Goal: Task Accomplishment & Management: Manage account settings

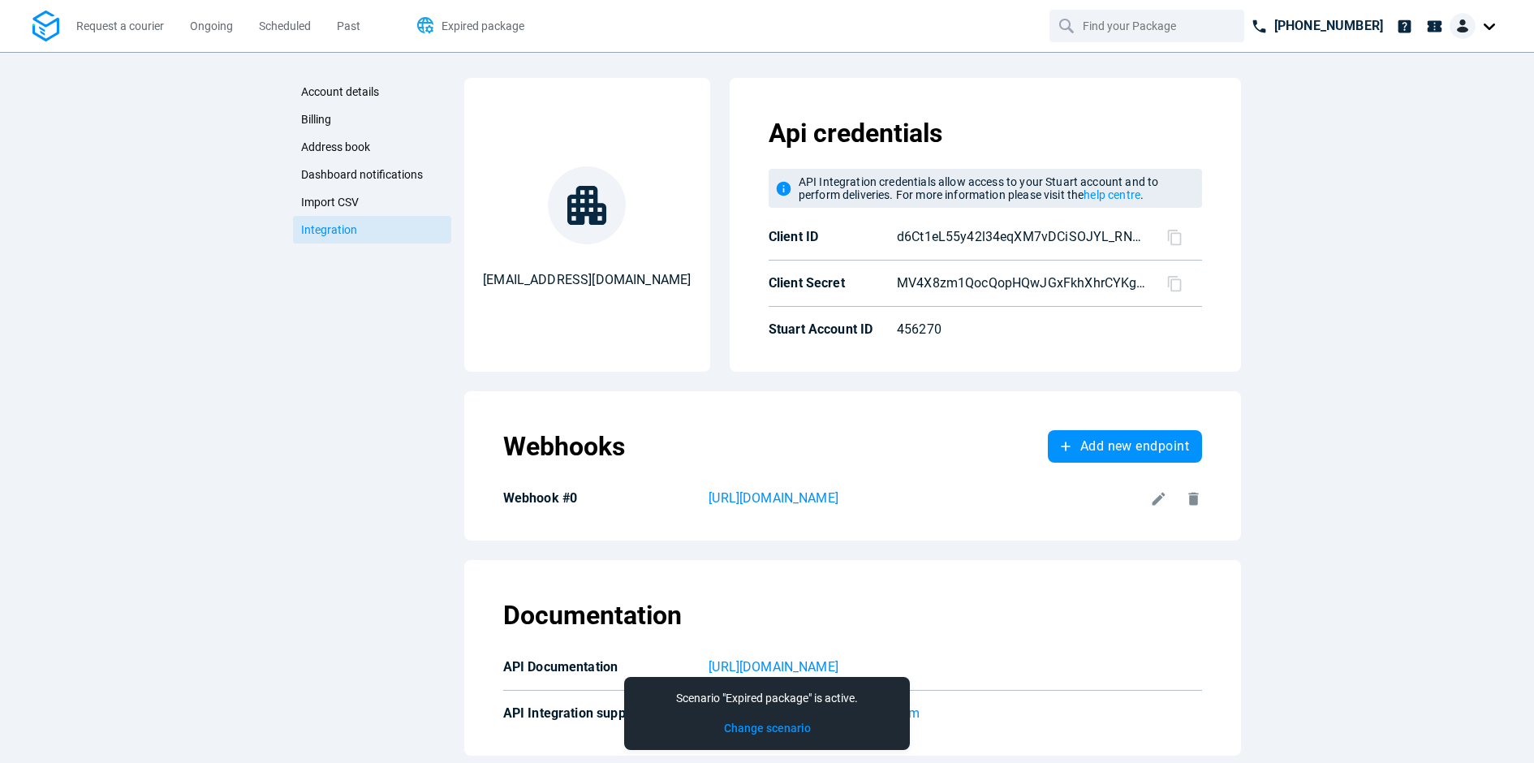
click at [461, 32] on span "Expired package" at bounding box center [482, 26] width 83 height 17
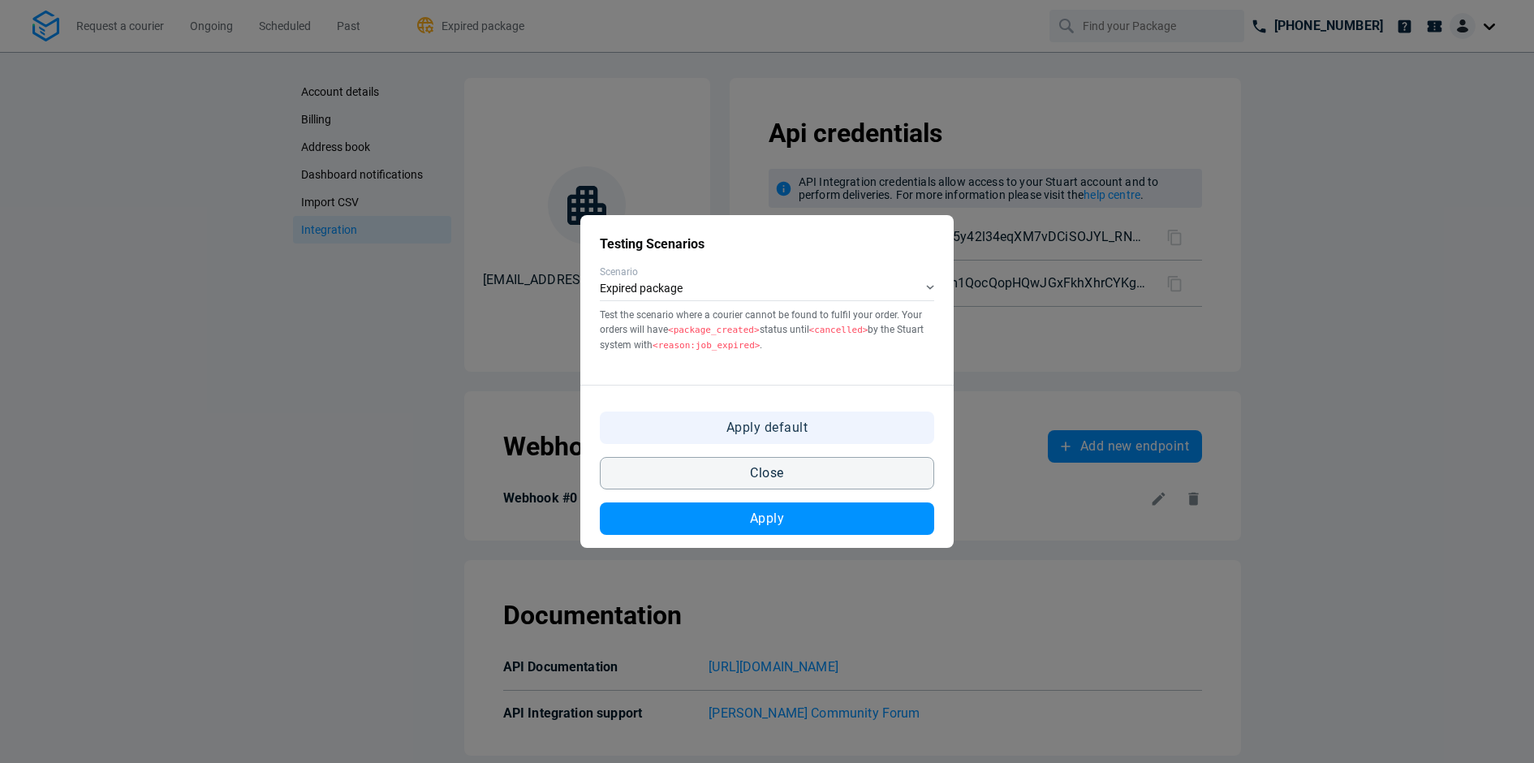
click at [799, 437] on button "Apply default" at bounding box center [767, 427] width 334 height 32
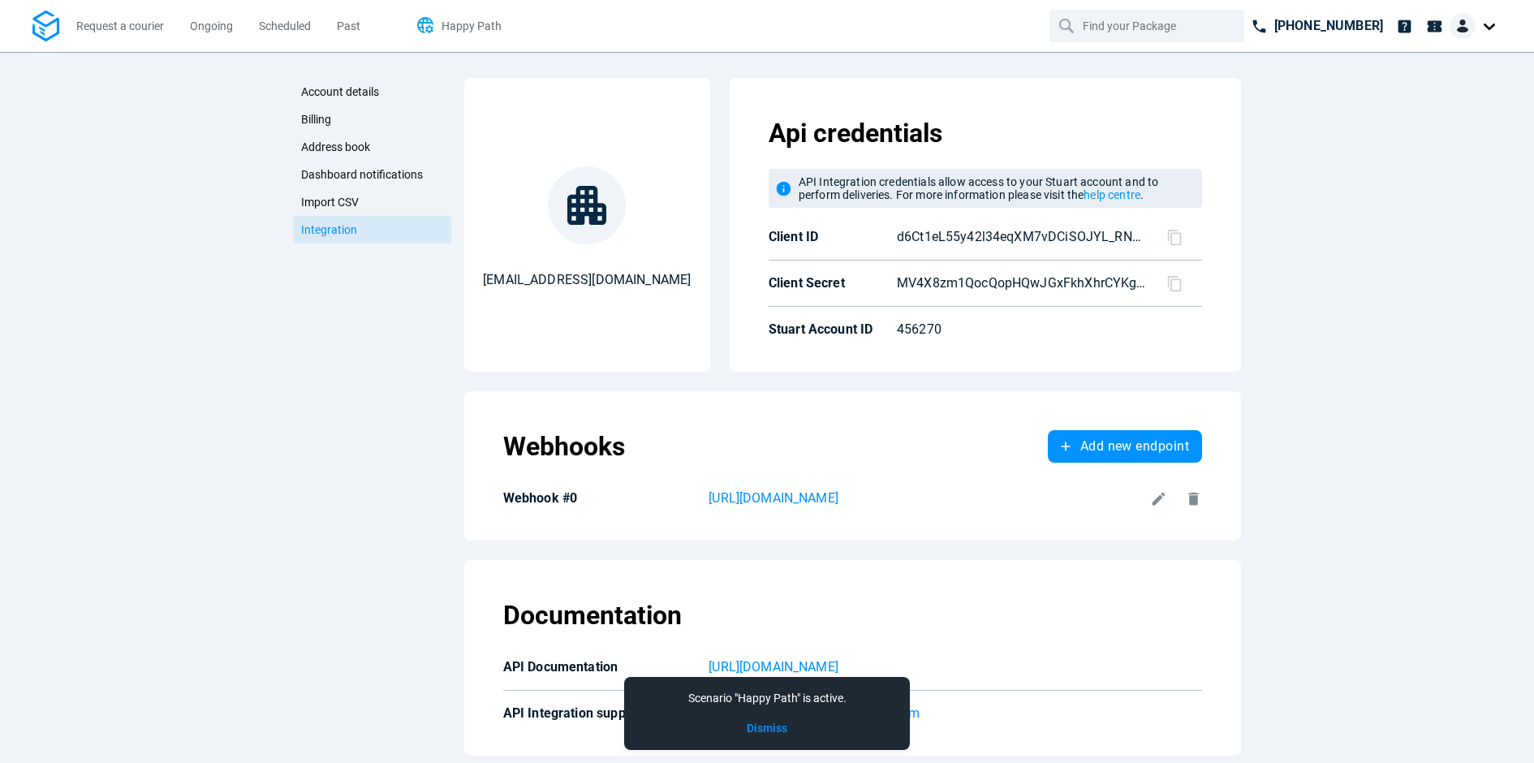
click at [484, 19] on span "Happy Path" at bounding box center [471, 25] width 60 height 13
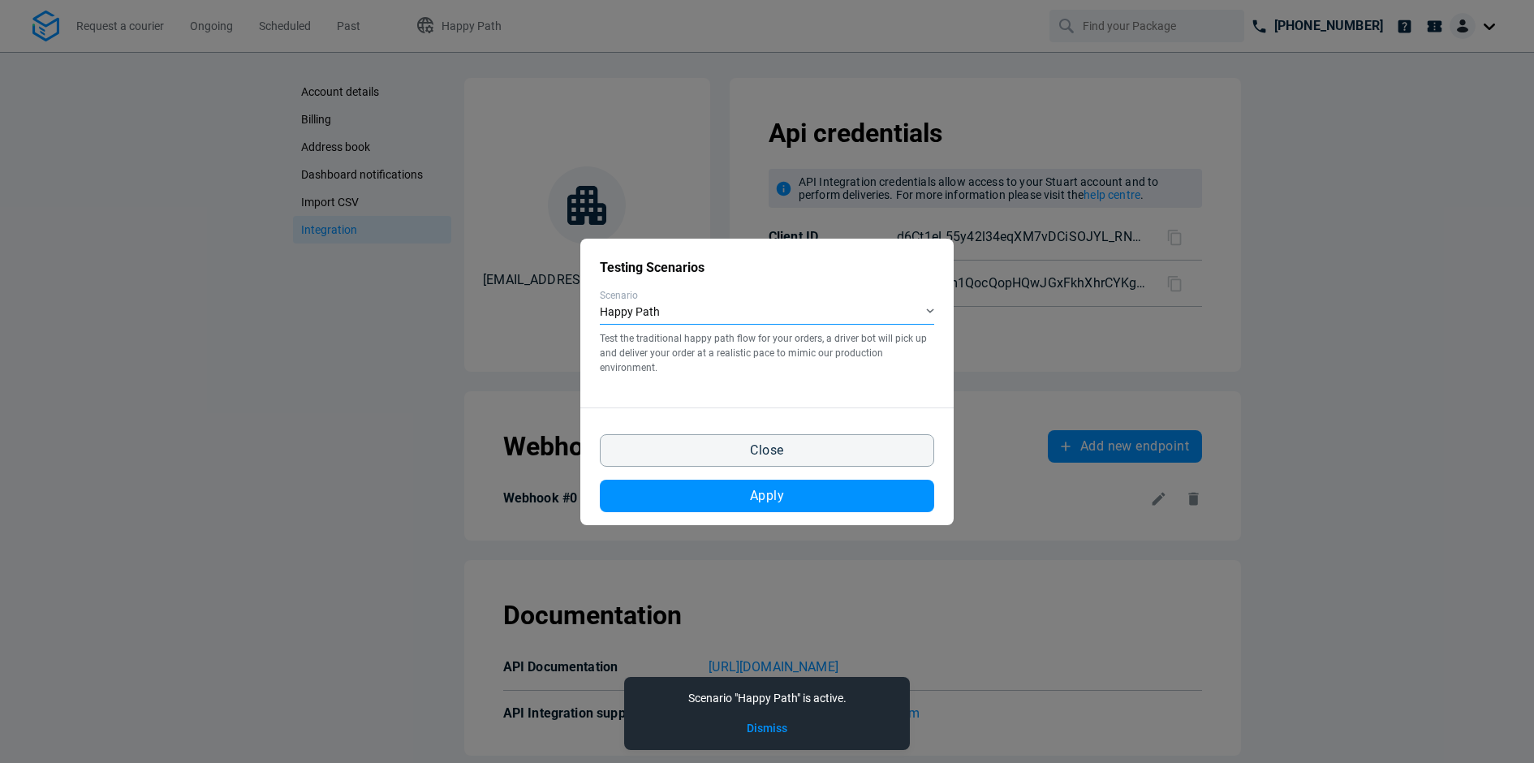
click at [899, 314] on div "Happy Path" at bounding box center [767, 313] width 334 height 24
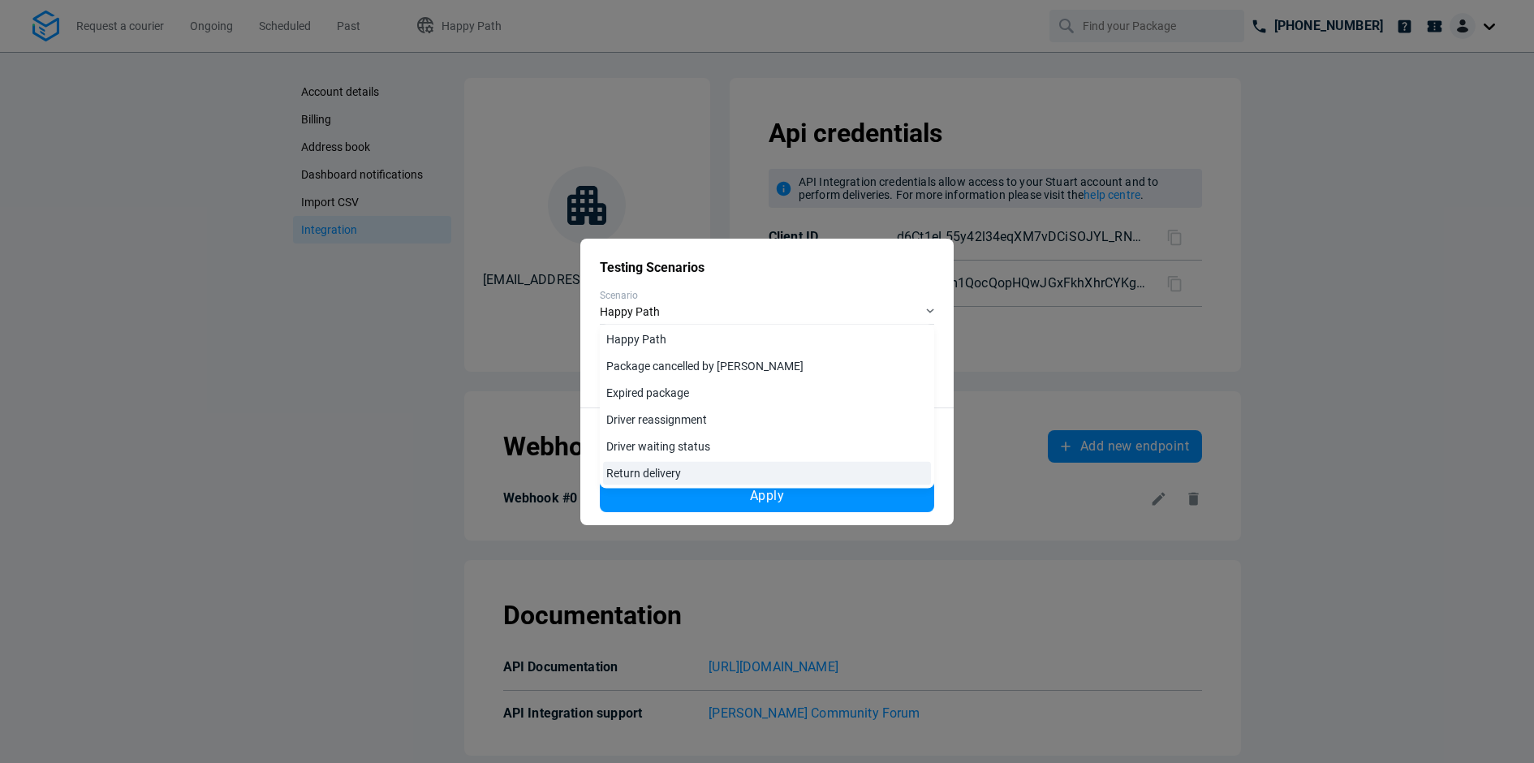
click at [790, 467] on link "Return delivery" at bounding box center [767, 474] width 328 height 24
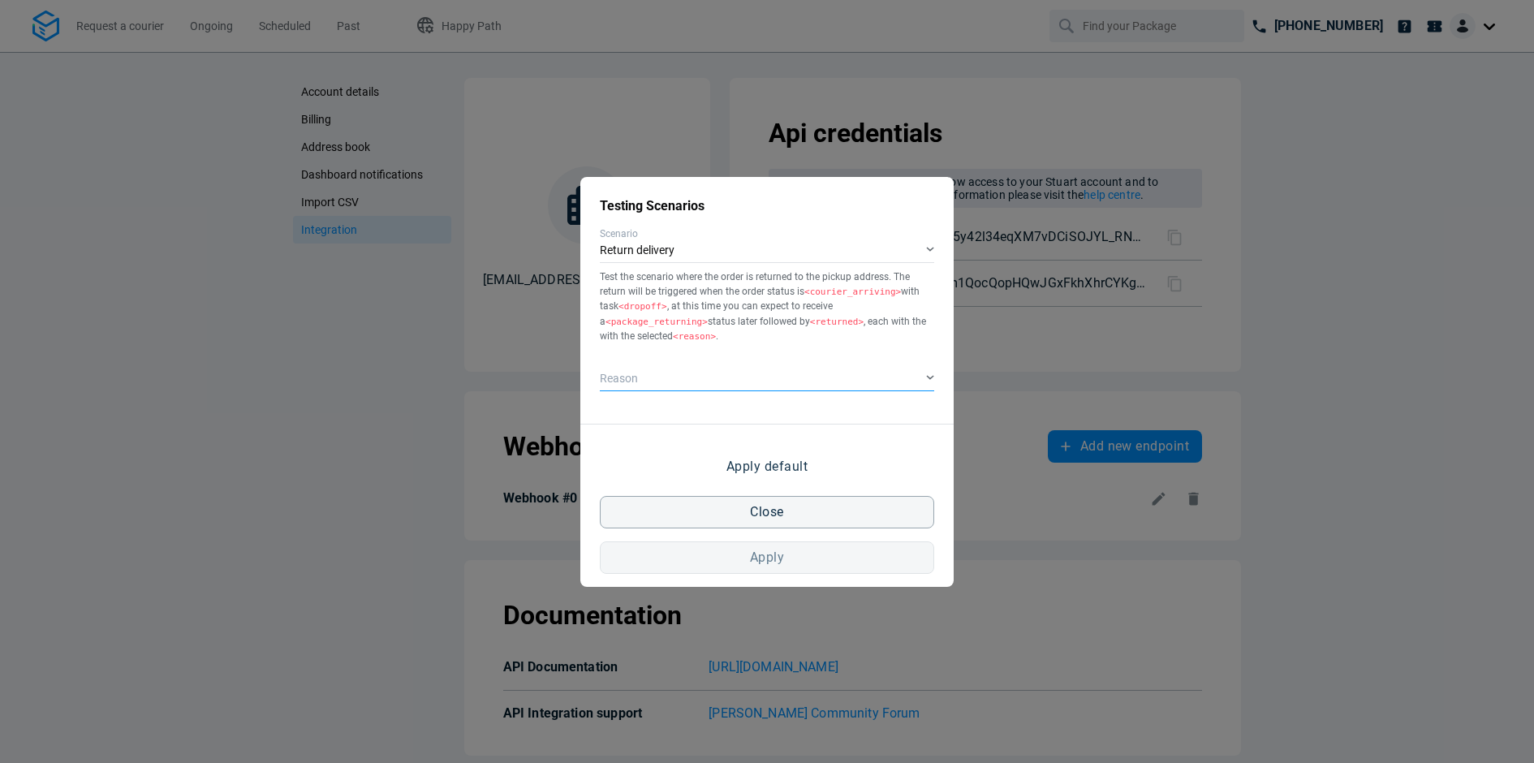
click at [800, 382] on div "​" at bounding box center [767, 380] width 334 height 24
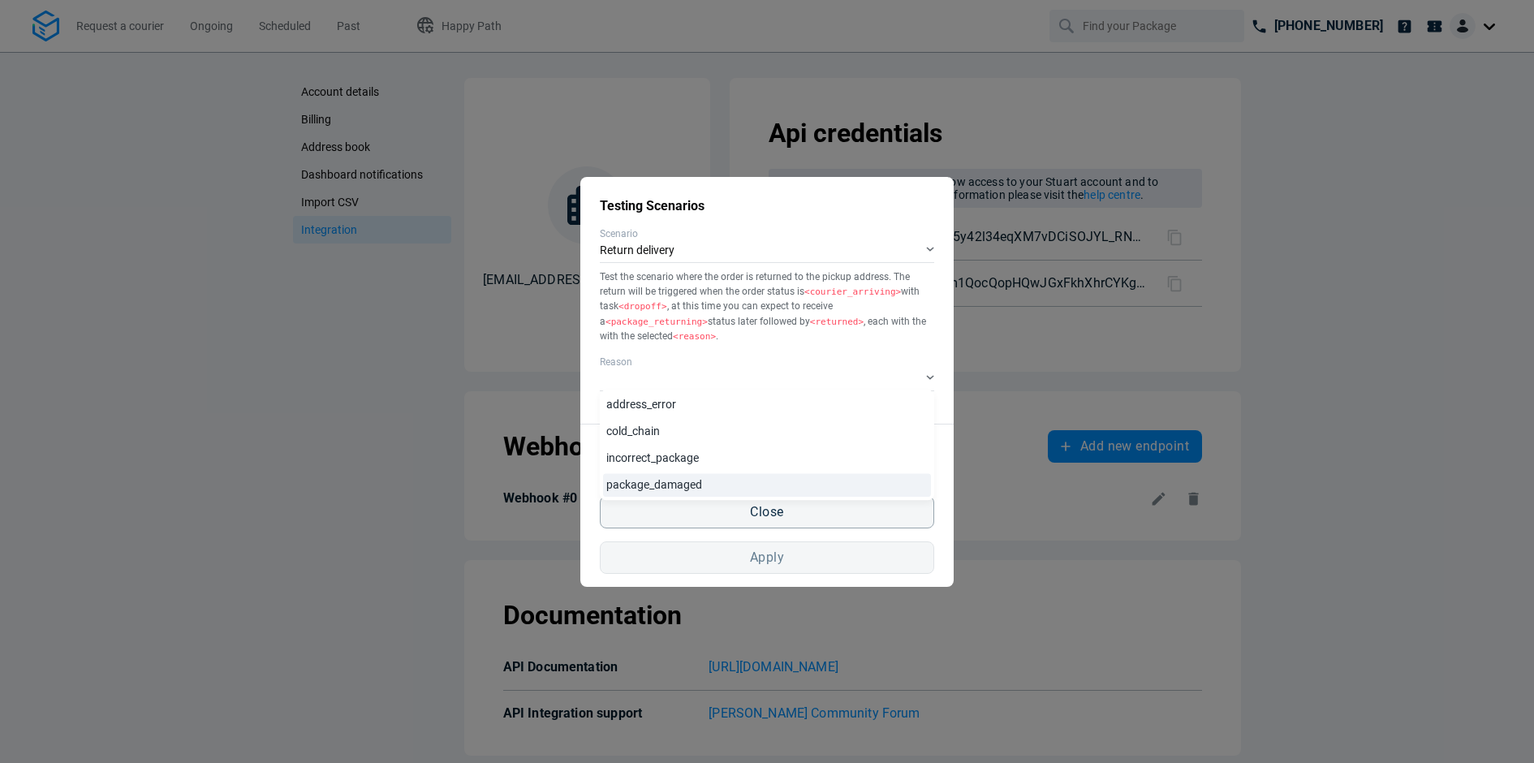
click at [734, 479] on link "package_damaged" at bounding box center [767, 485] width 328 height 24
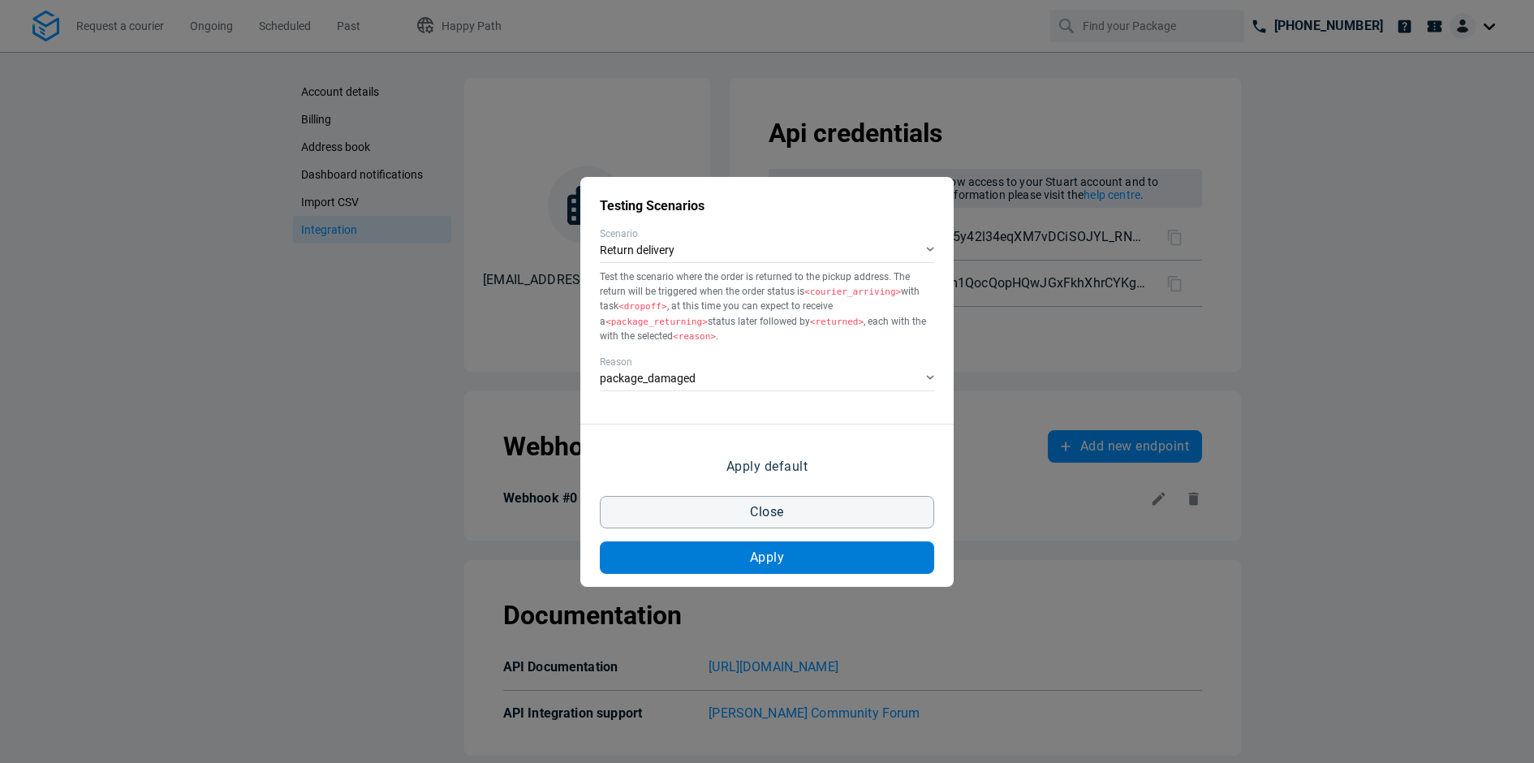
click at [795, 555] on button "Apply" at bounding box center [767, 557] width 334 height 32
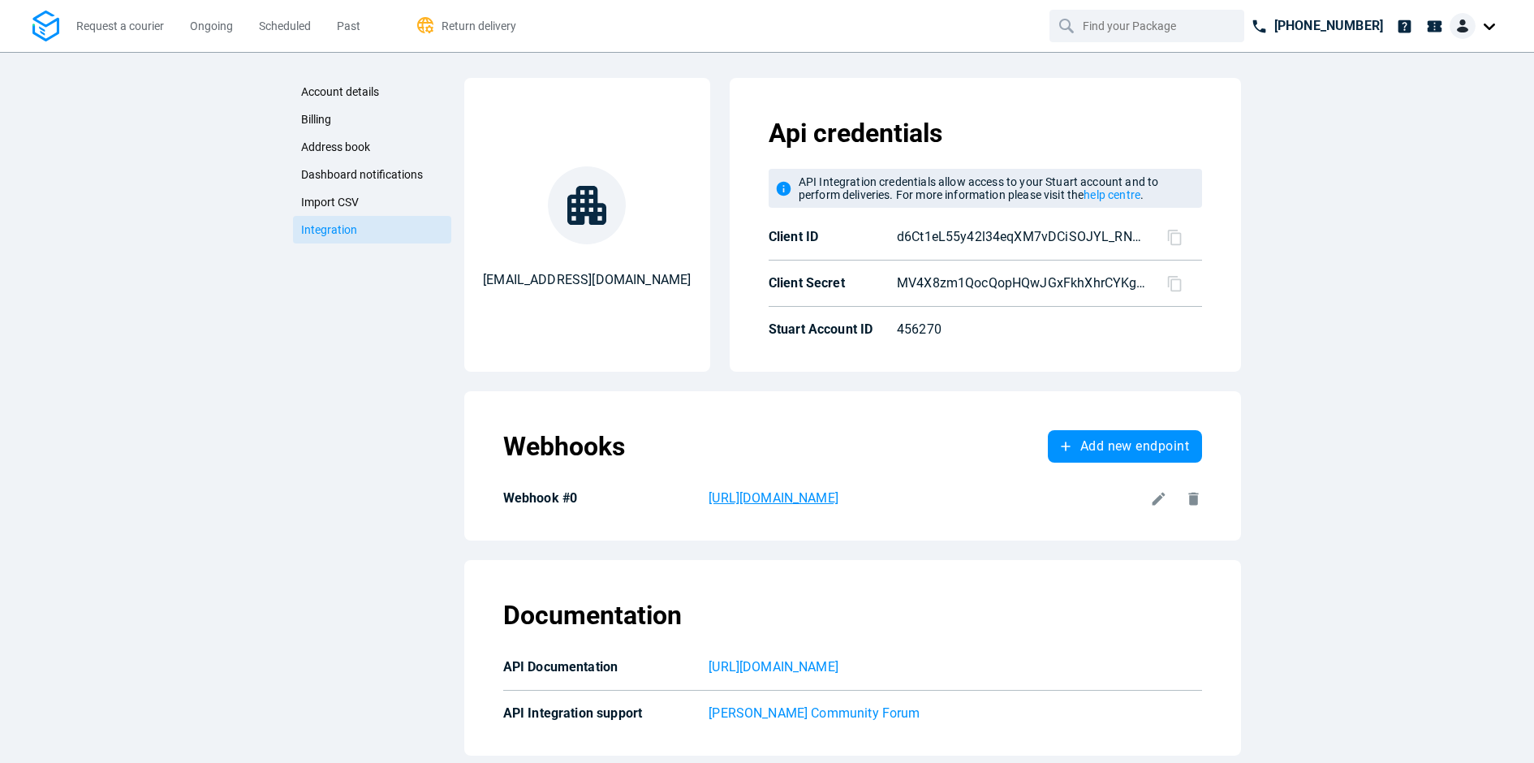
click at [861, 493] on p "[URL][DOMAIN_NAME]" at bounding box center [926, 498] width 434 height 19
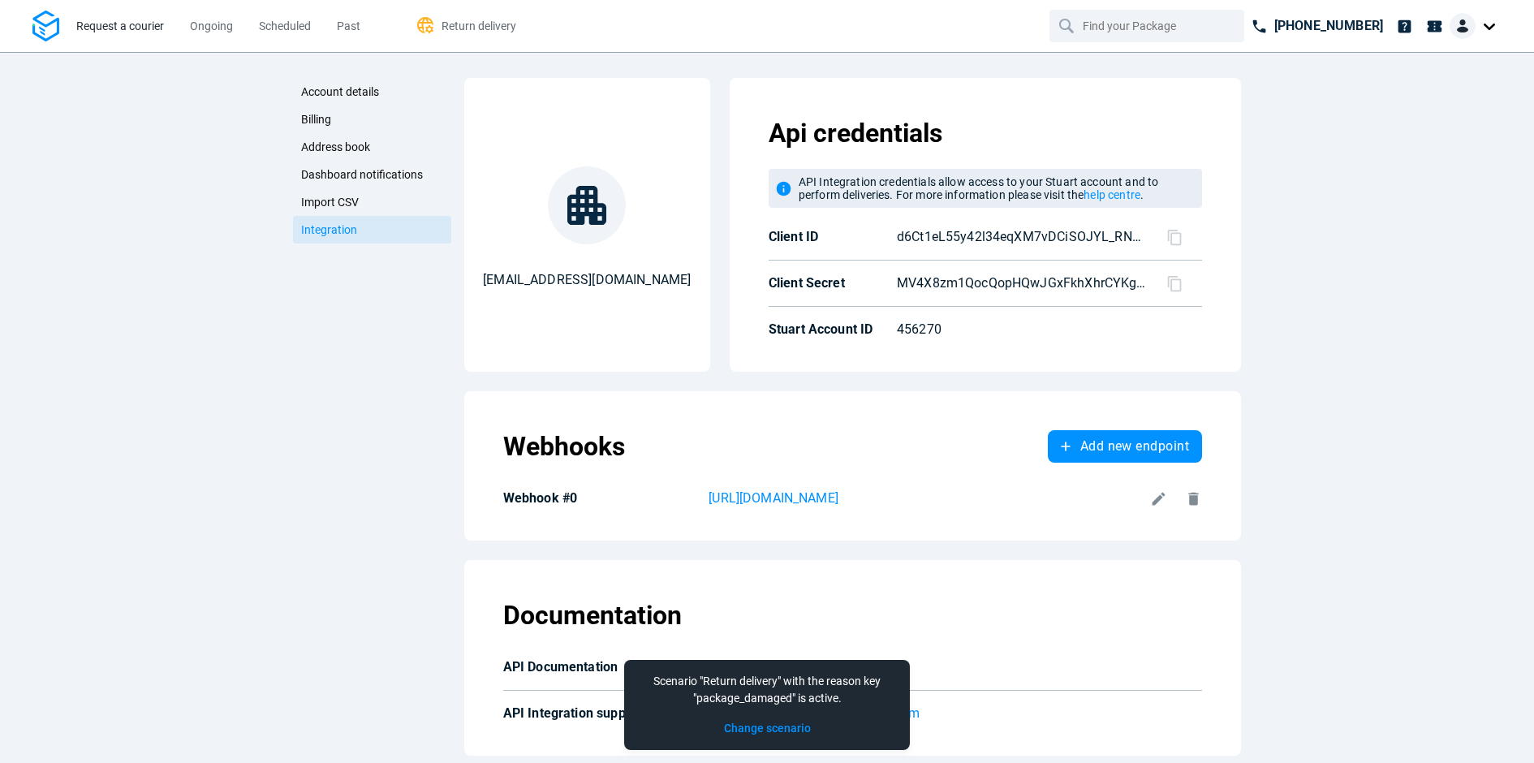
click at [146, 30] on span "Request a courier" at bounding box center [120, 25] width 88 height 13
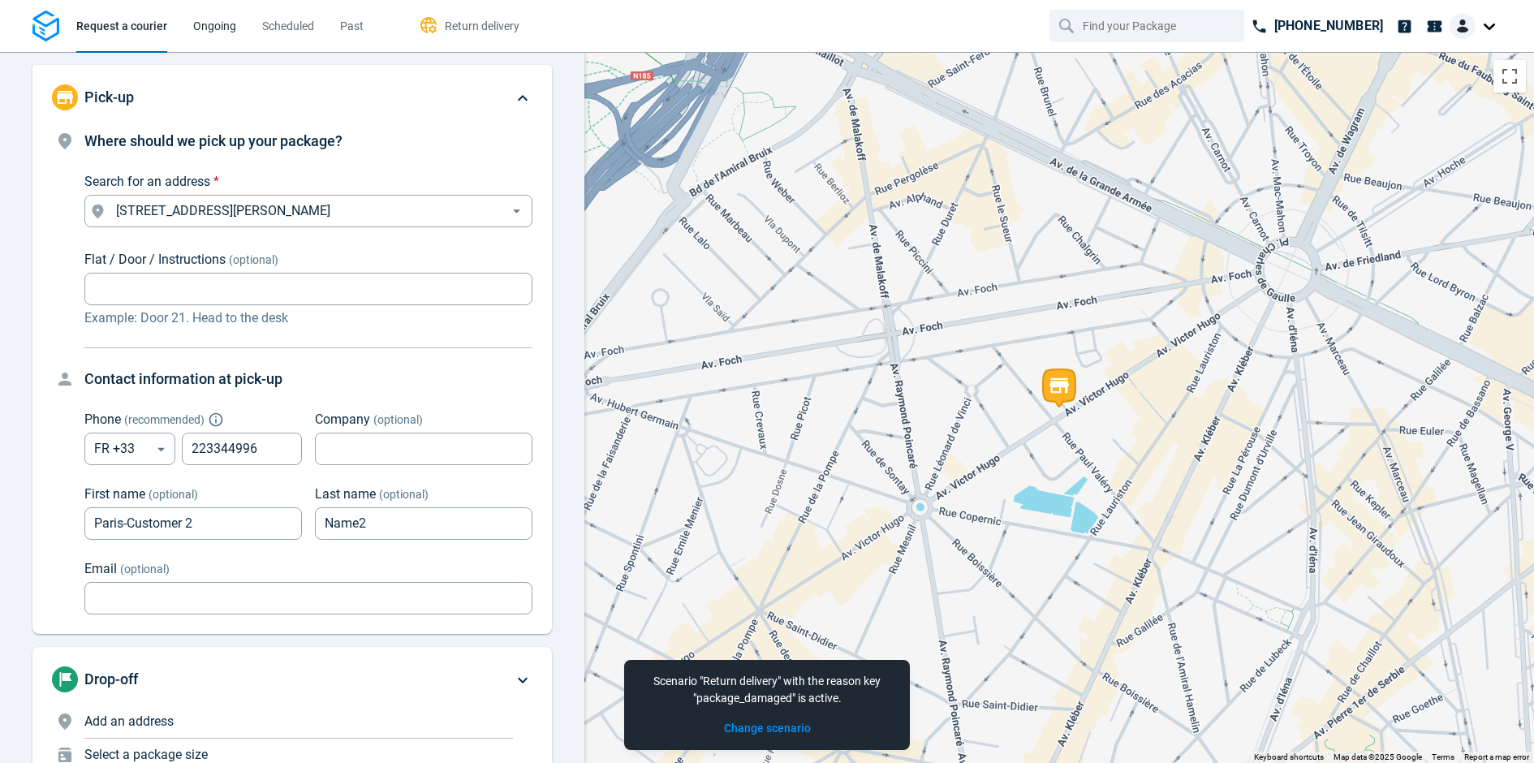
click at [227, 25] on span "Ongoing" at bounding box center [214, 25] width 43 height 13
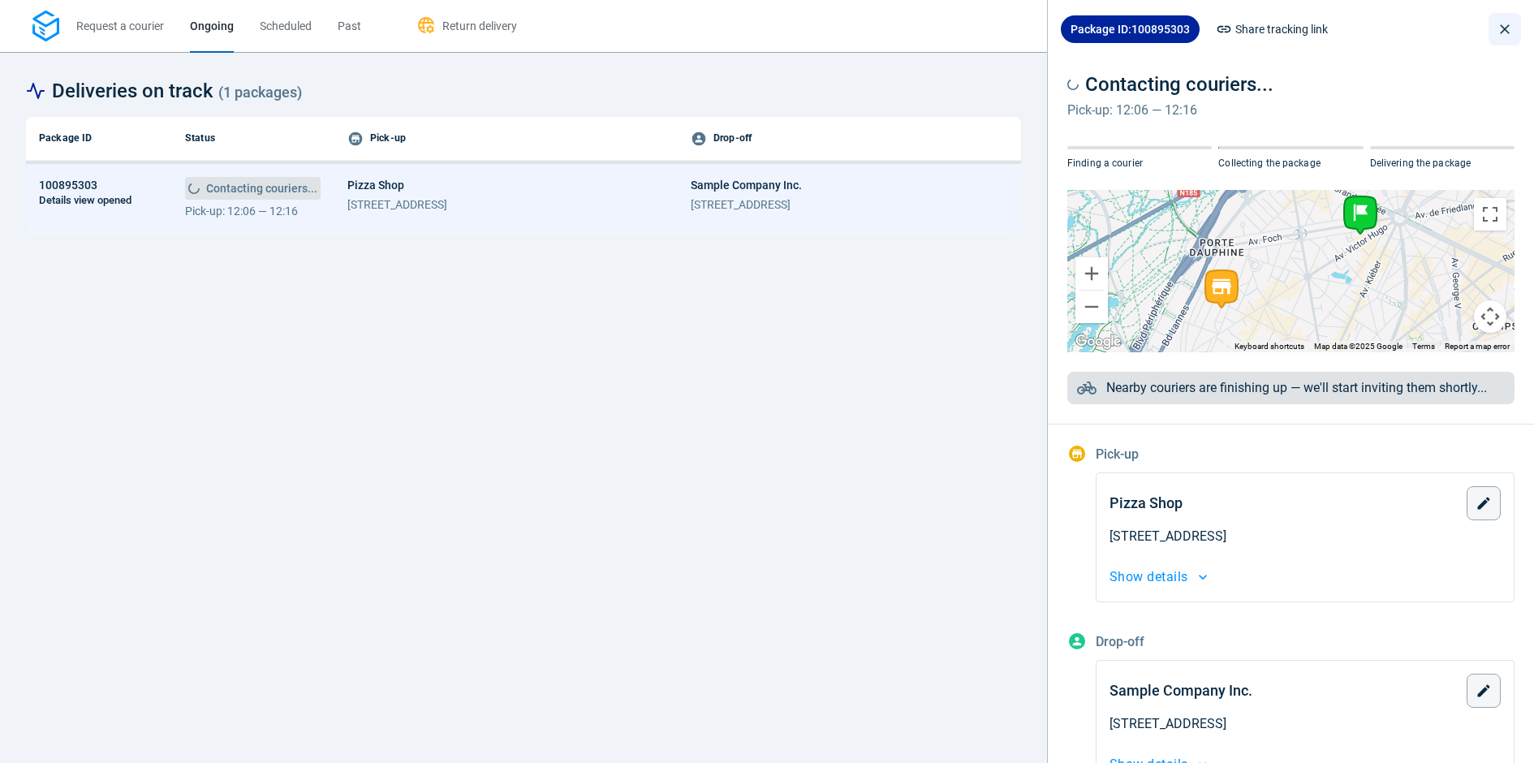
click at [1503, 32] on icon "close drawer" at bounding box center [1505, 29] width 16 height 16
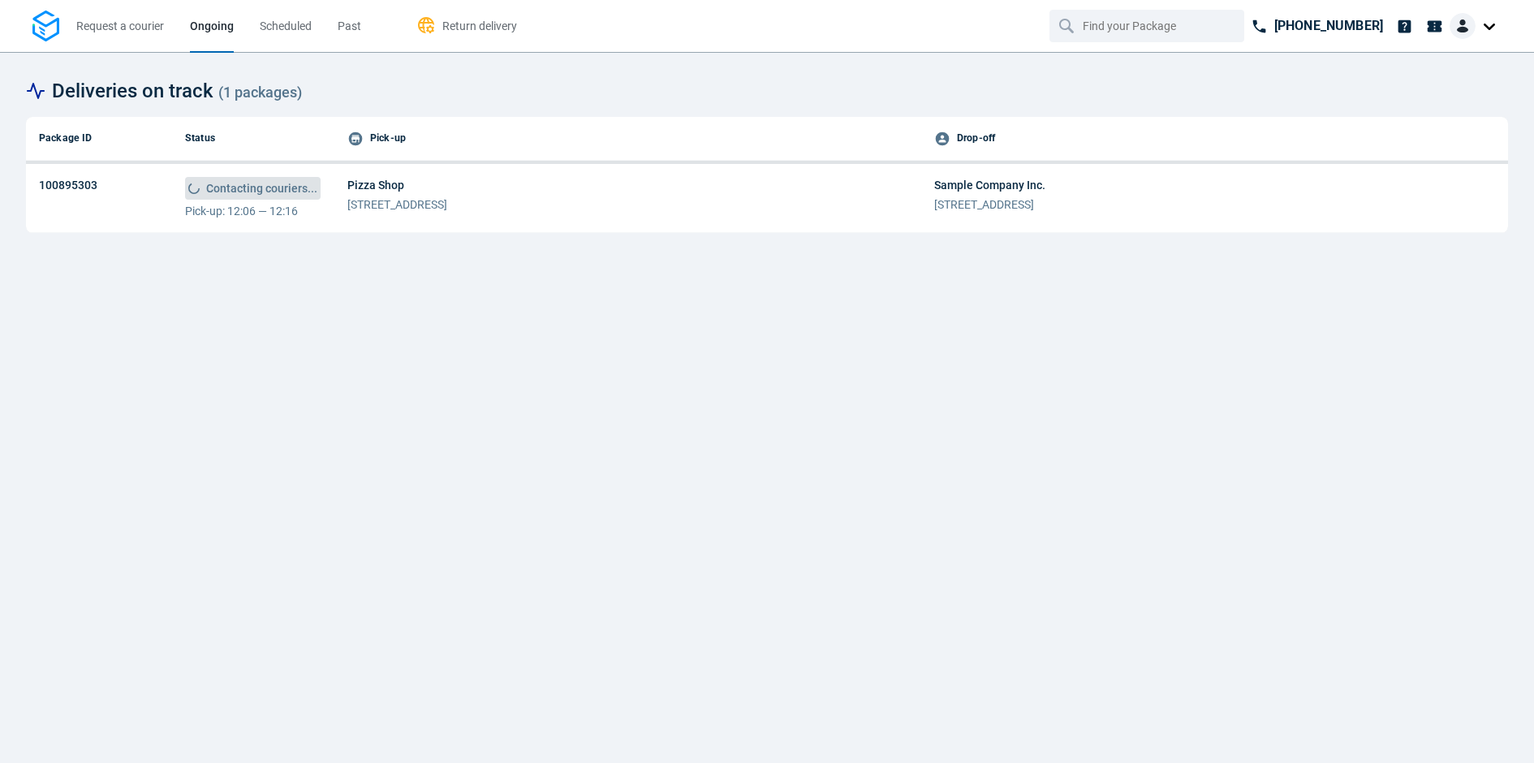
click at [1462, 31] on img at bounding box center [1462, 26] width 26 height 26
click at [1451, 96] on span "Settings" at bounding box center [1432, 99] width 41 height 17
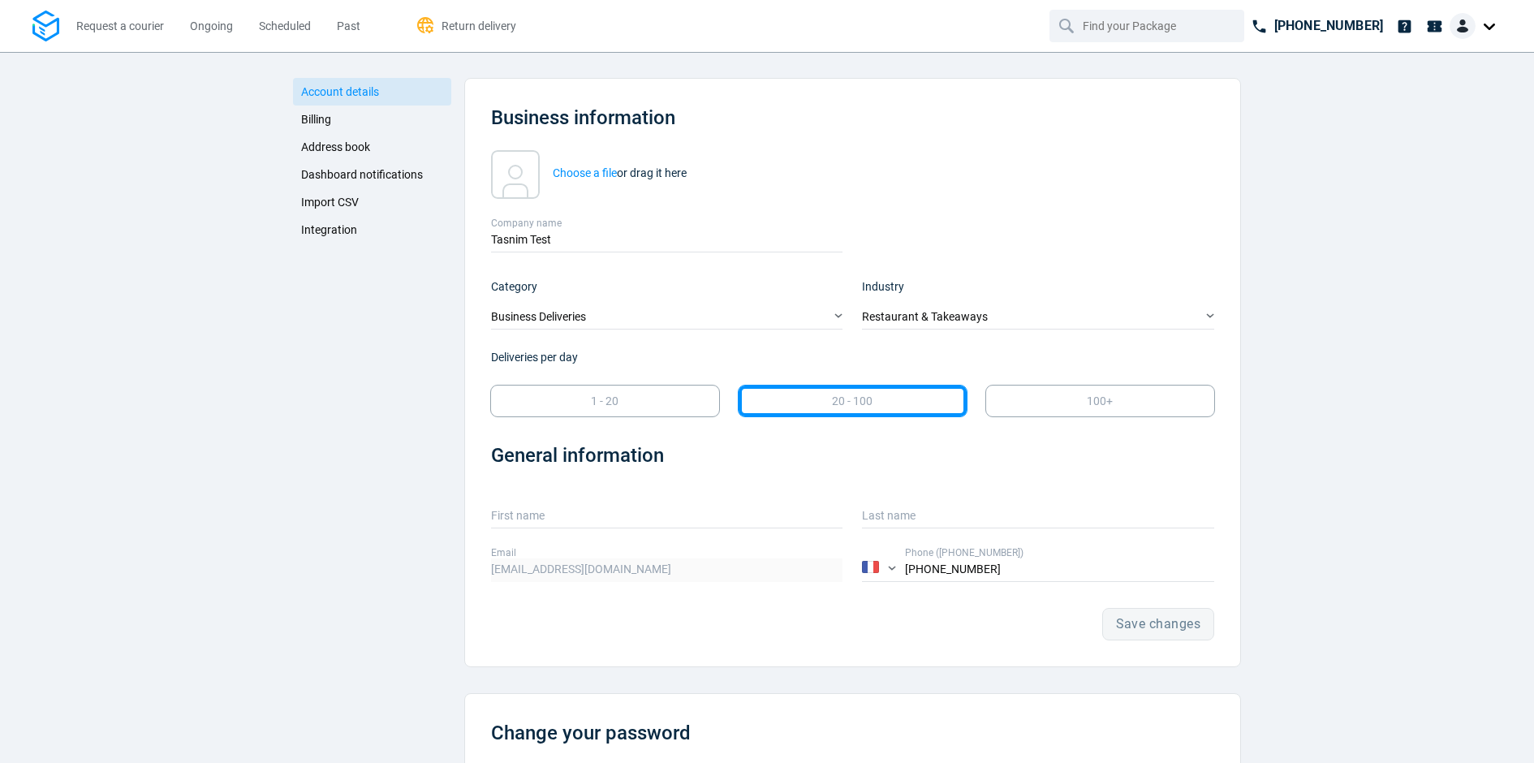
click at [353, 224] on span "Integration" at bounding box center [329, 229] width 56 height 13
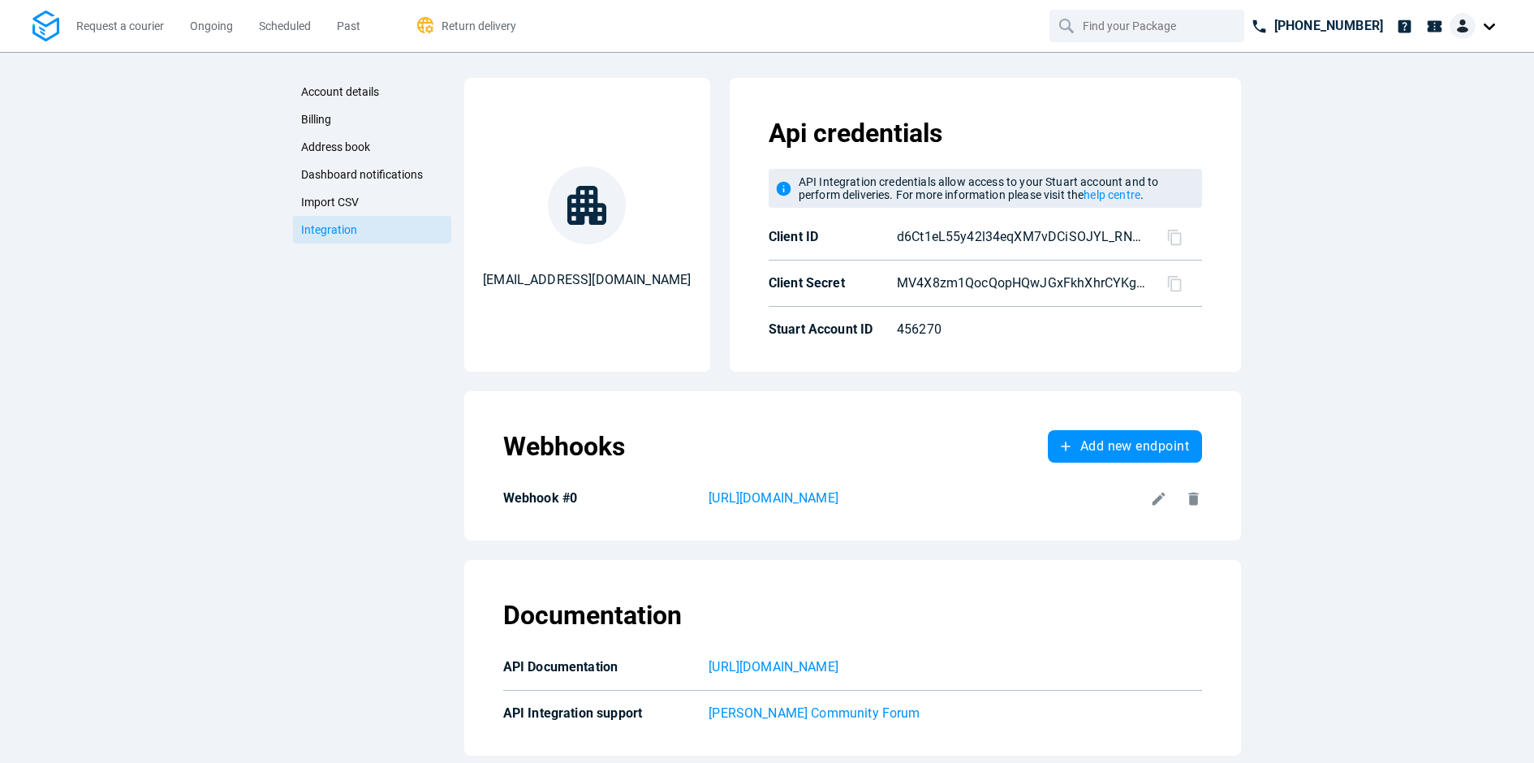
click at [1160, 497] on icon at bounding box center [1158, 498] width 13 height 13
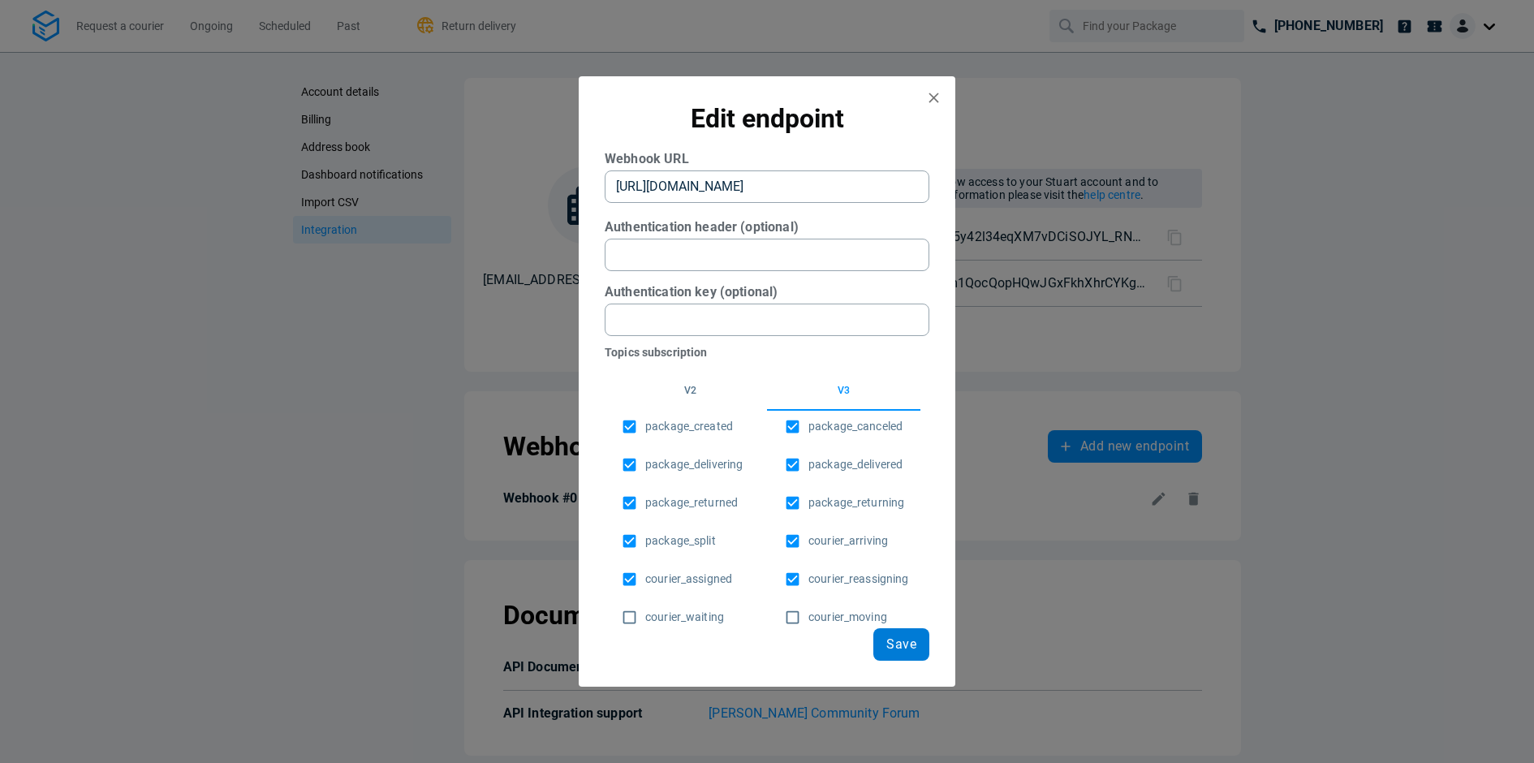
click at [885, 640] on button "Save" at bounding box center [901, 644] width 56 height 32
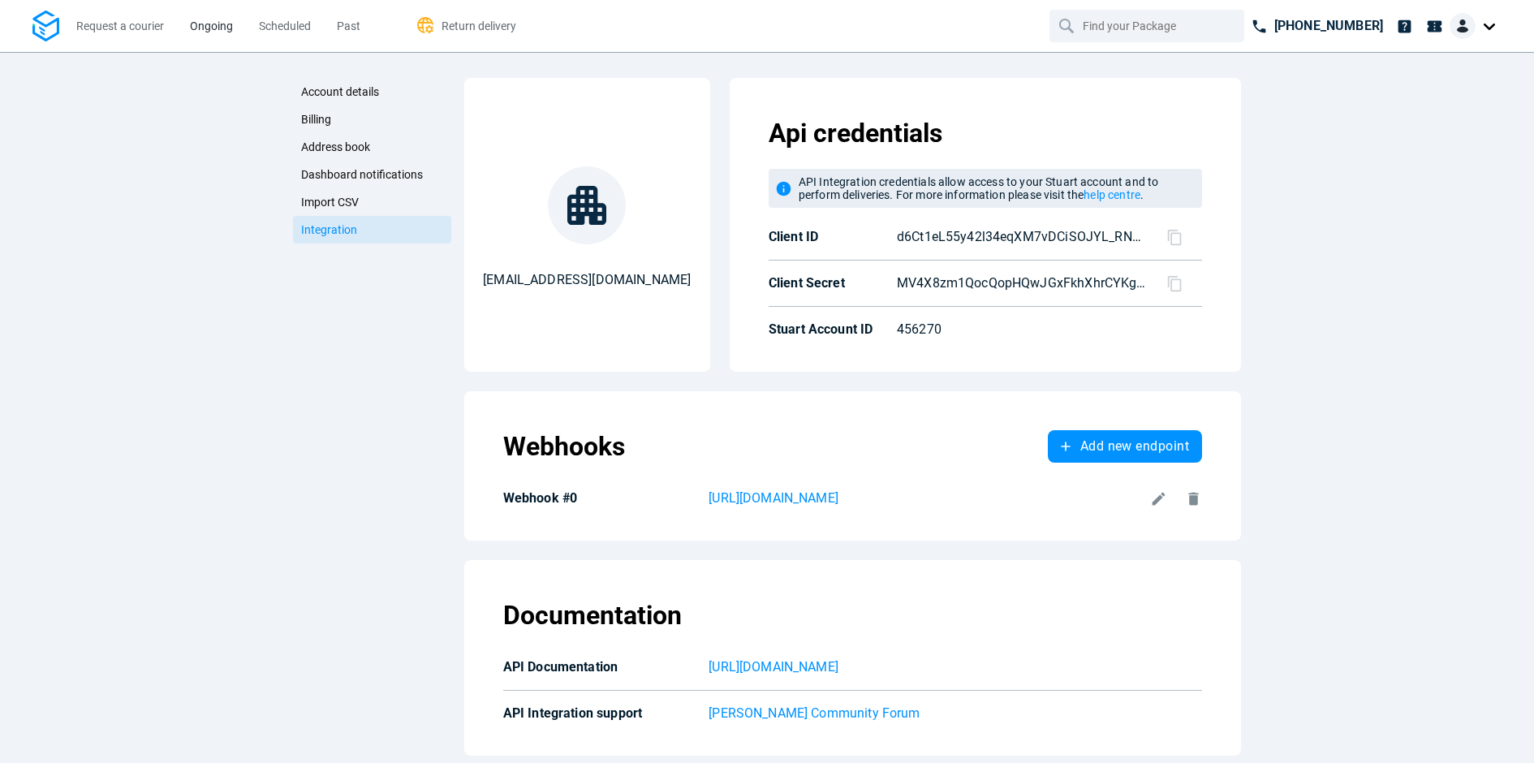
click at [216, 20] on span "Ongoing" at bounding box center [211, 25] width 43 height 13
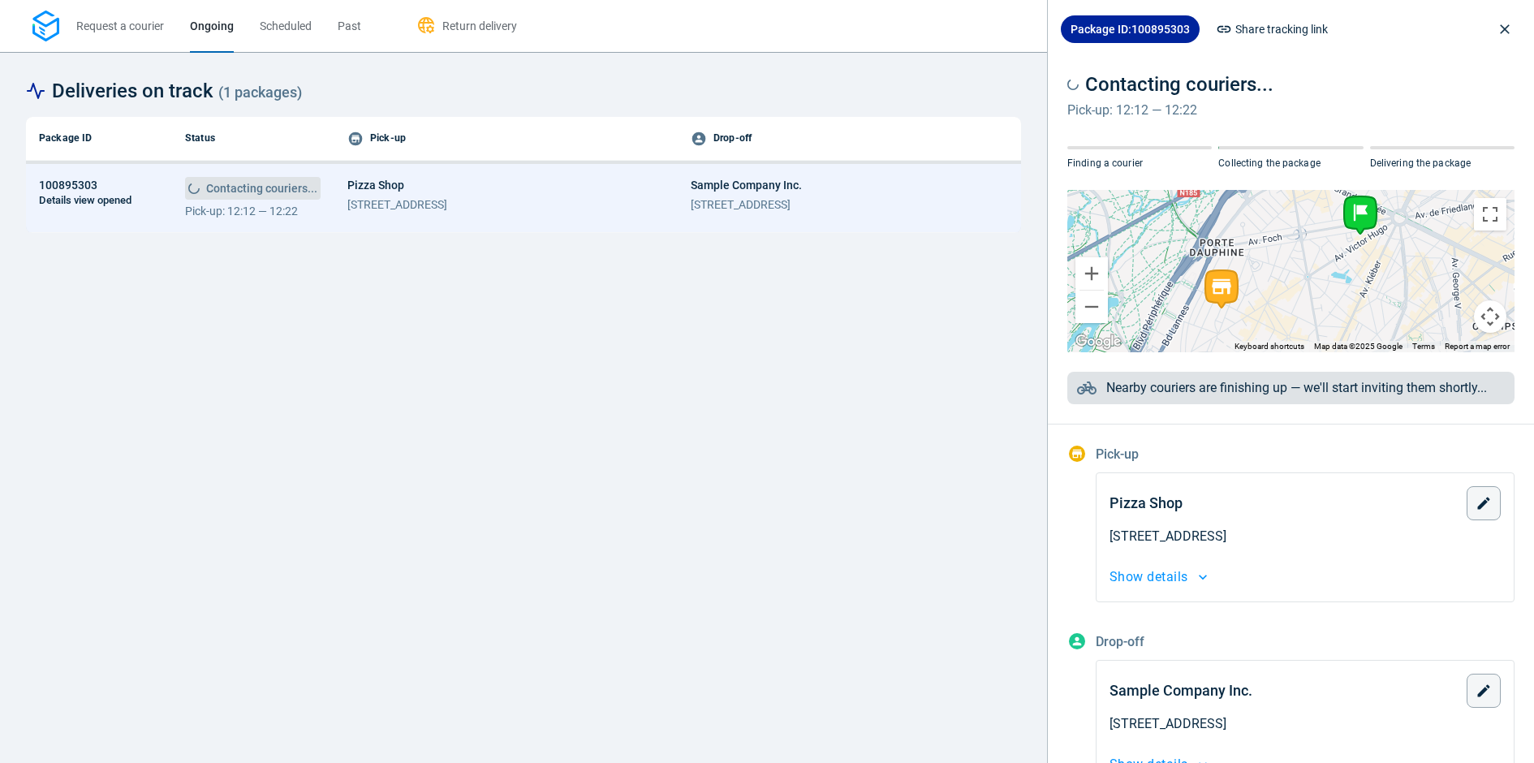
click at [291, 200] on div "Contacting couriers... Pick-up: 12:12 — 12:22" at bounding box center [253, 198] width 136 height 42
click at [292, 20] on span "Scheduled" at bounding box center [286, 25] width 52 height 13
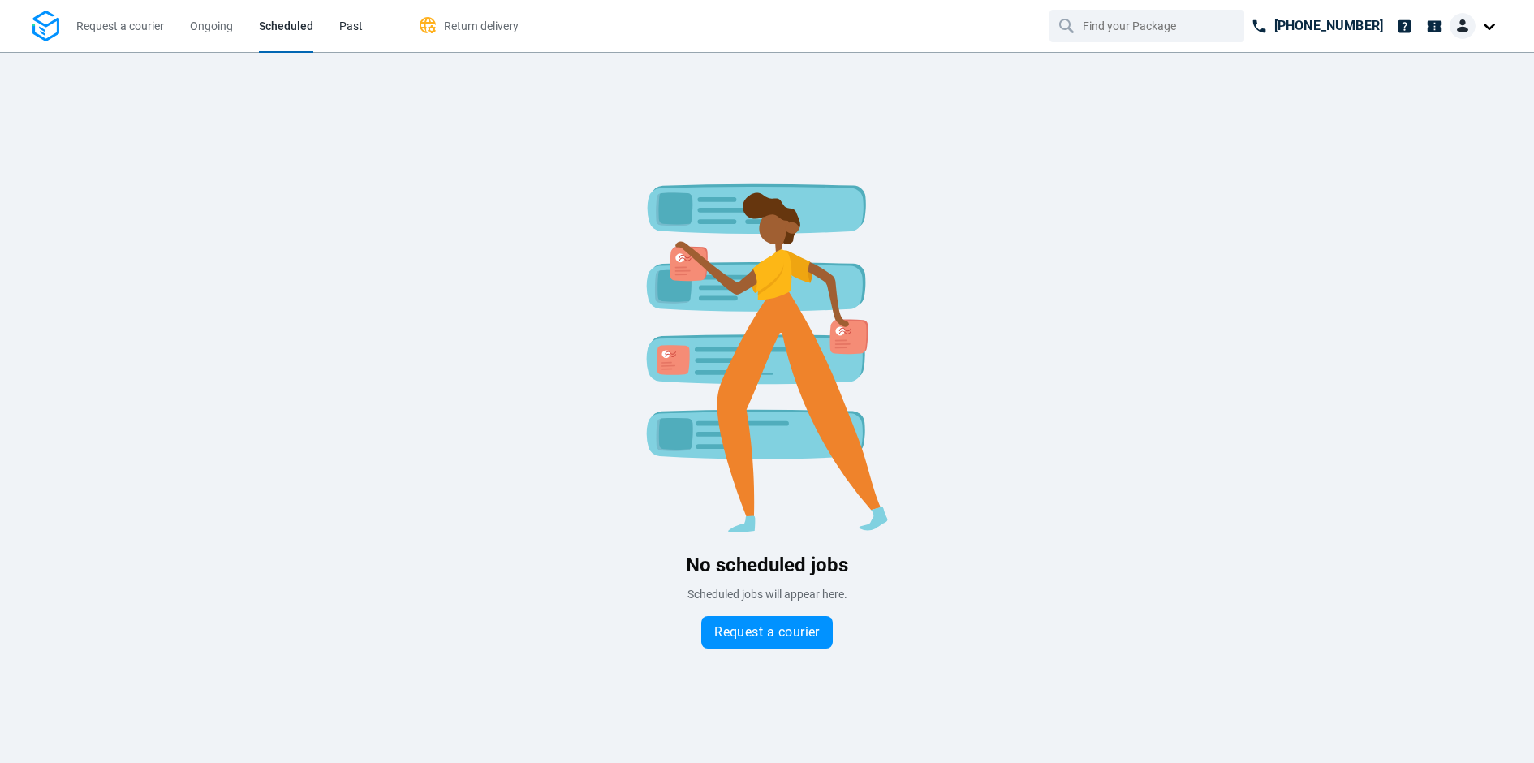
click at [354, 32] on span "Past" at bounding box center [351, 26] width 24 height 17
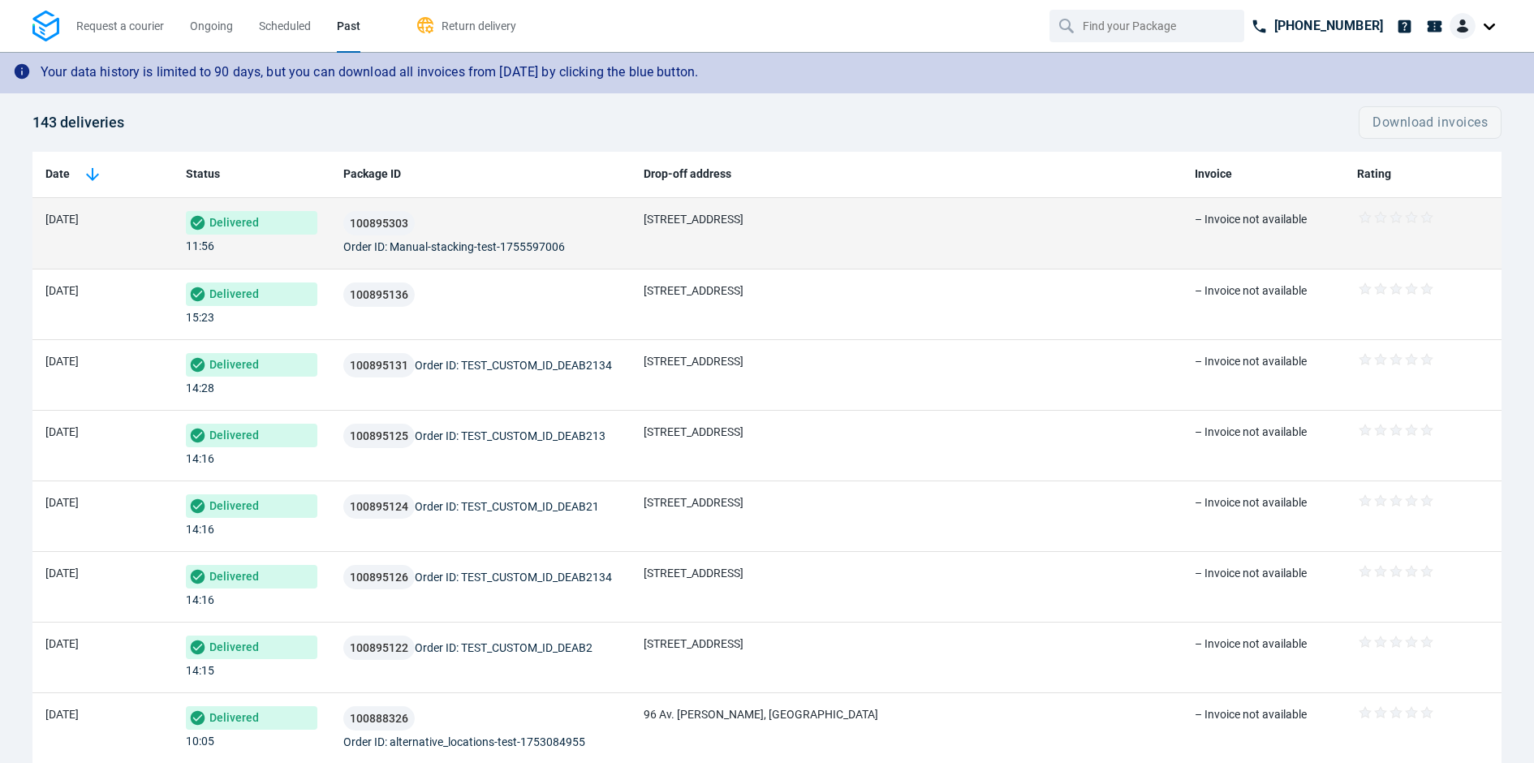
click at [579, 211] on div "100895303 Order ID: Manual-stacking-test-1755597006" at bounding box center [480, 233] width 274 height 45
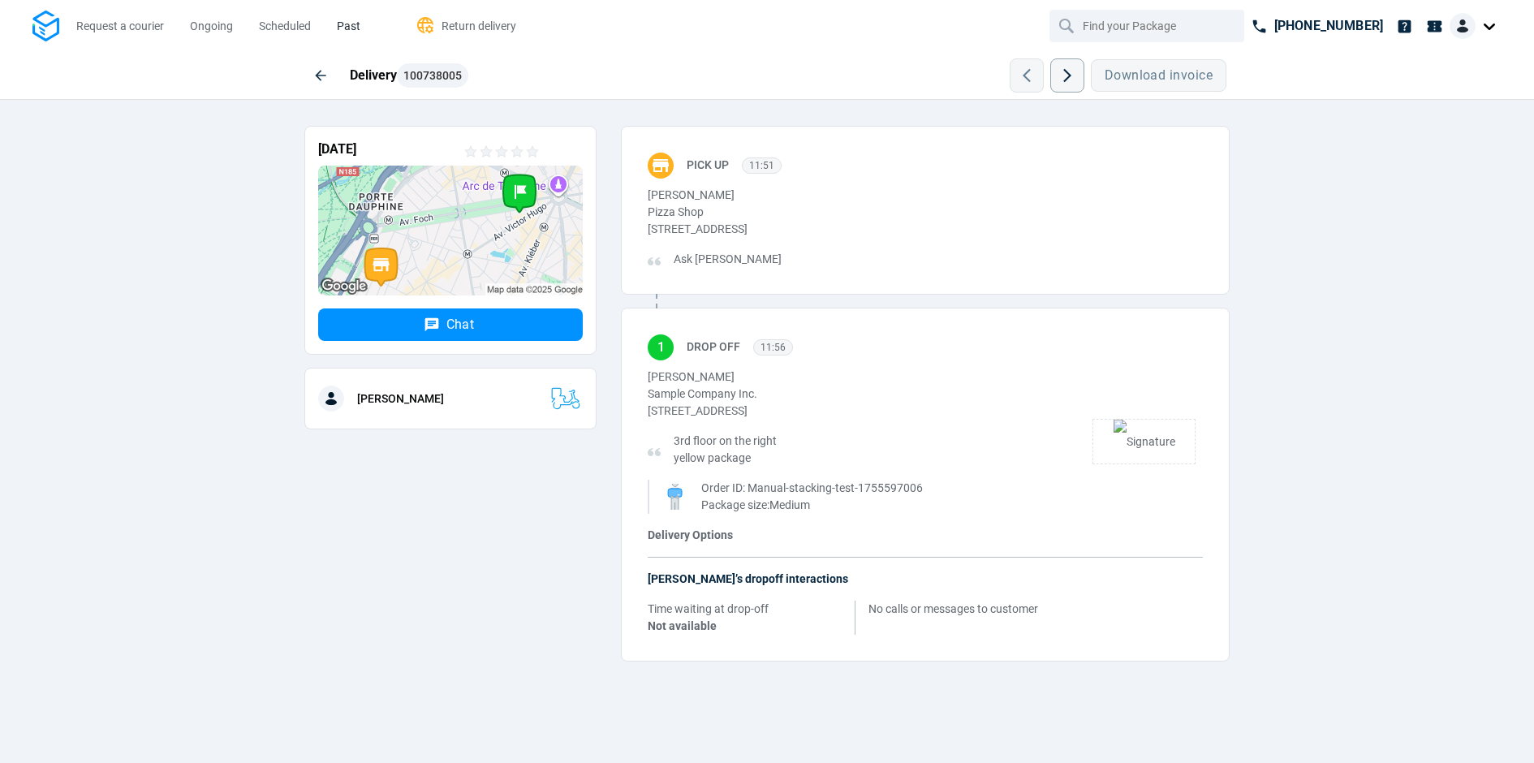
click at [348, 23] on span "Past" at bounding box center [349, 25] width 24 height 13
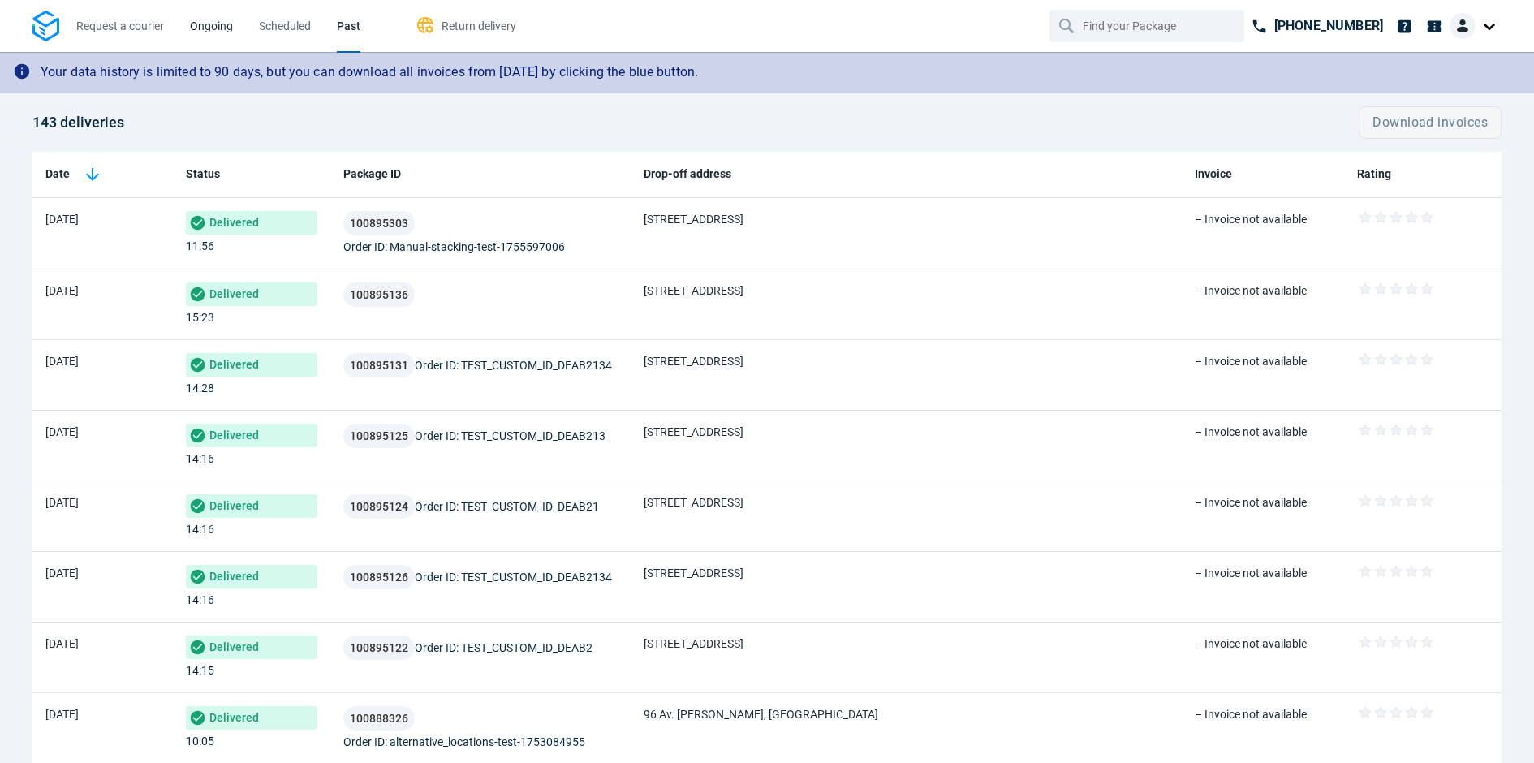
click at [228, 32] on span "Ongoing" at bounding box center [211, 25] width 43 height 13
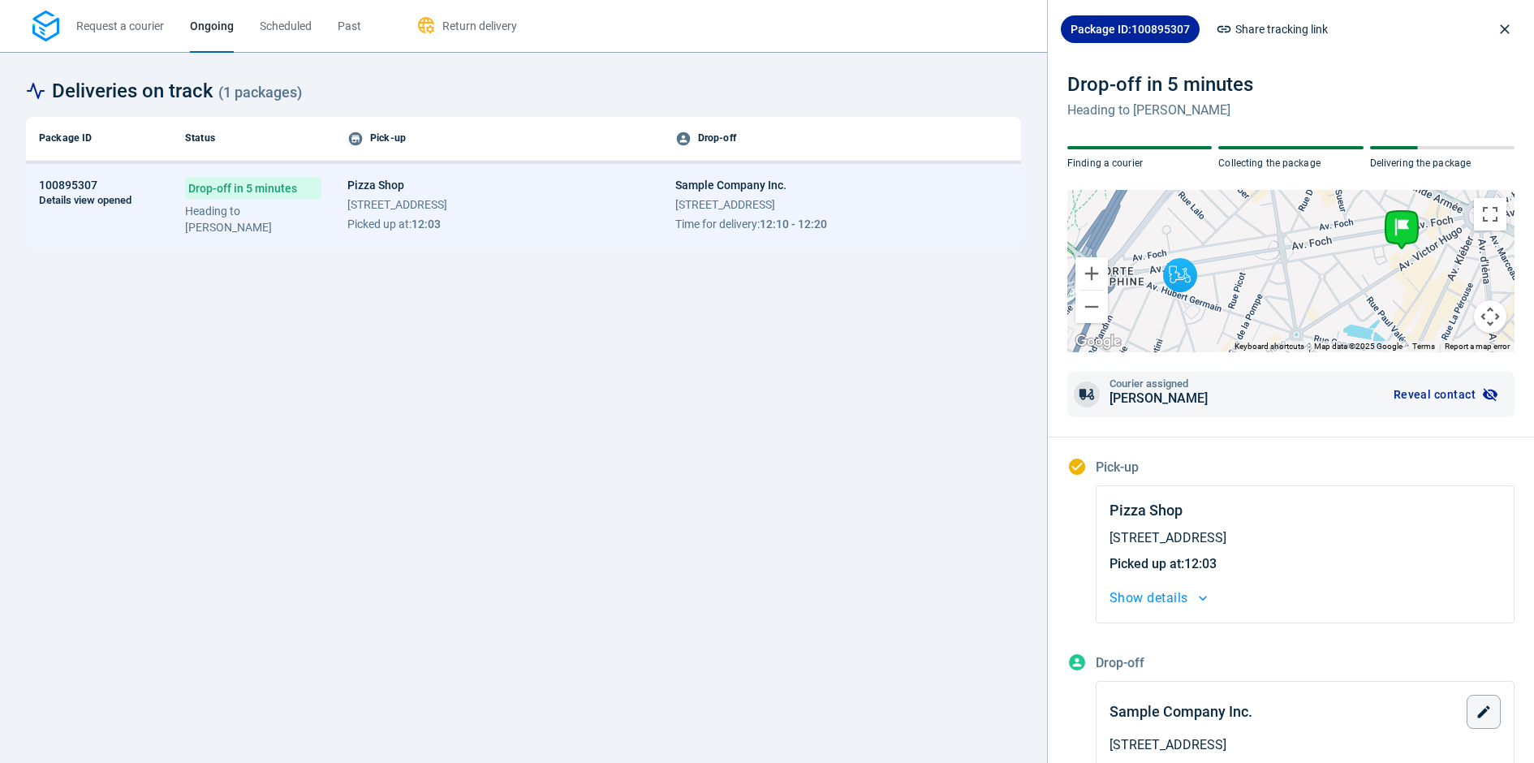
click at [320, 209] on div "Drop-off in 5 minutes Heading to Julia Moore" at bounding box center [253, 206] width 136 height 58
click at [243, 195] on span "Drop-off in 5 minutes" at bounding box center [253, 188] width 136 height 23
click at [295, 205] on p "Heading to Julia Moore" at bounding box center [253, 219] width 136 height 32
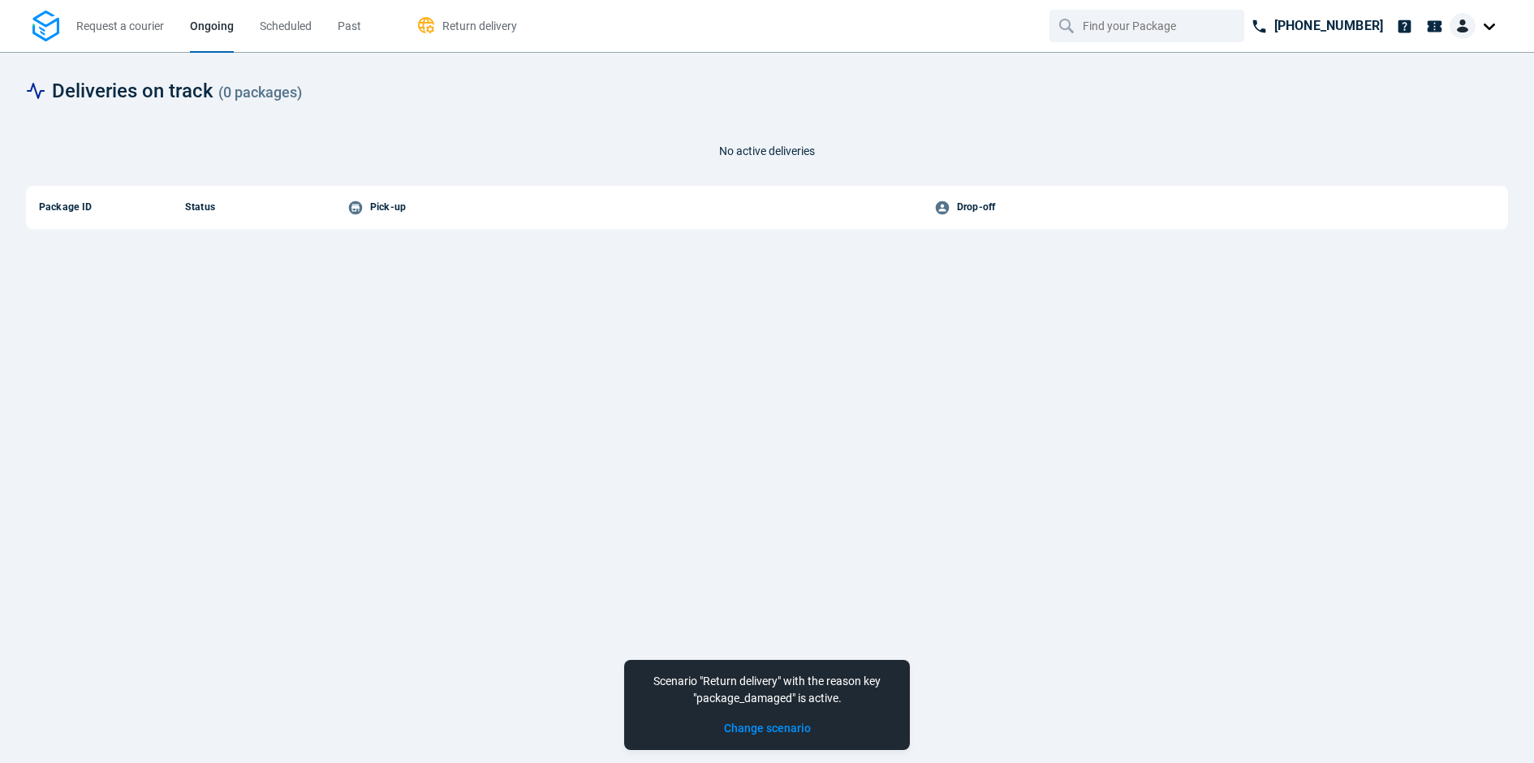
click at [337, 35] on li "Past" at bounding box center [350, 26] width 50 height 52
click at [342, 30] on span "Past" at bounding box center [350, 25] width 24 height 13
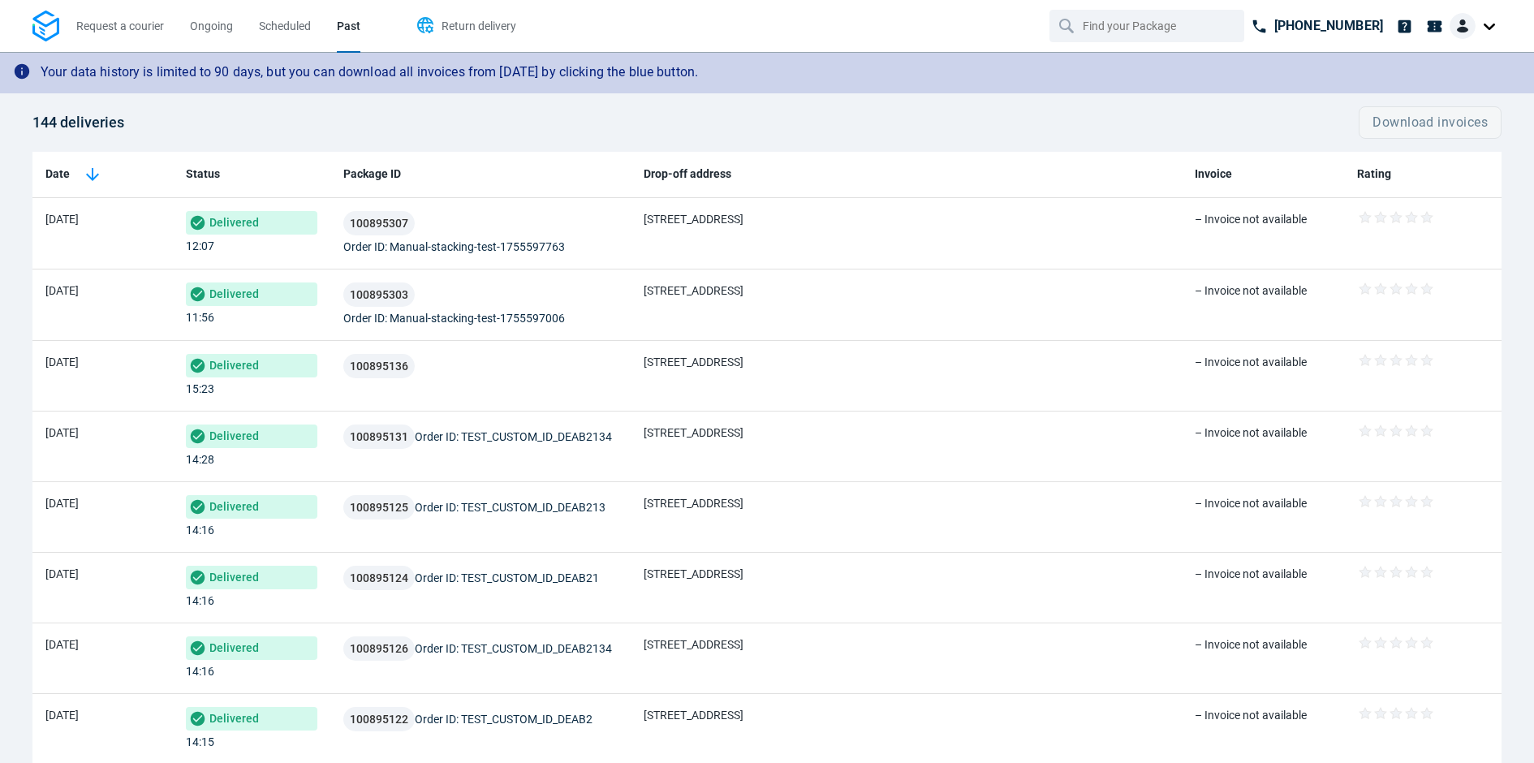
click at [460, 30] on span "Return delivery" at bounding box center [478, 25] width 75 height 13
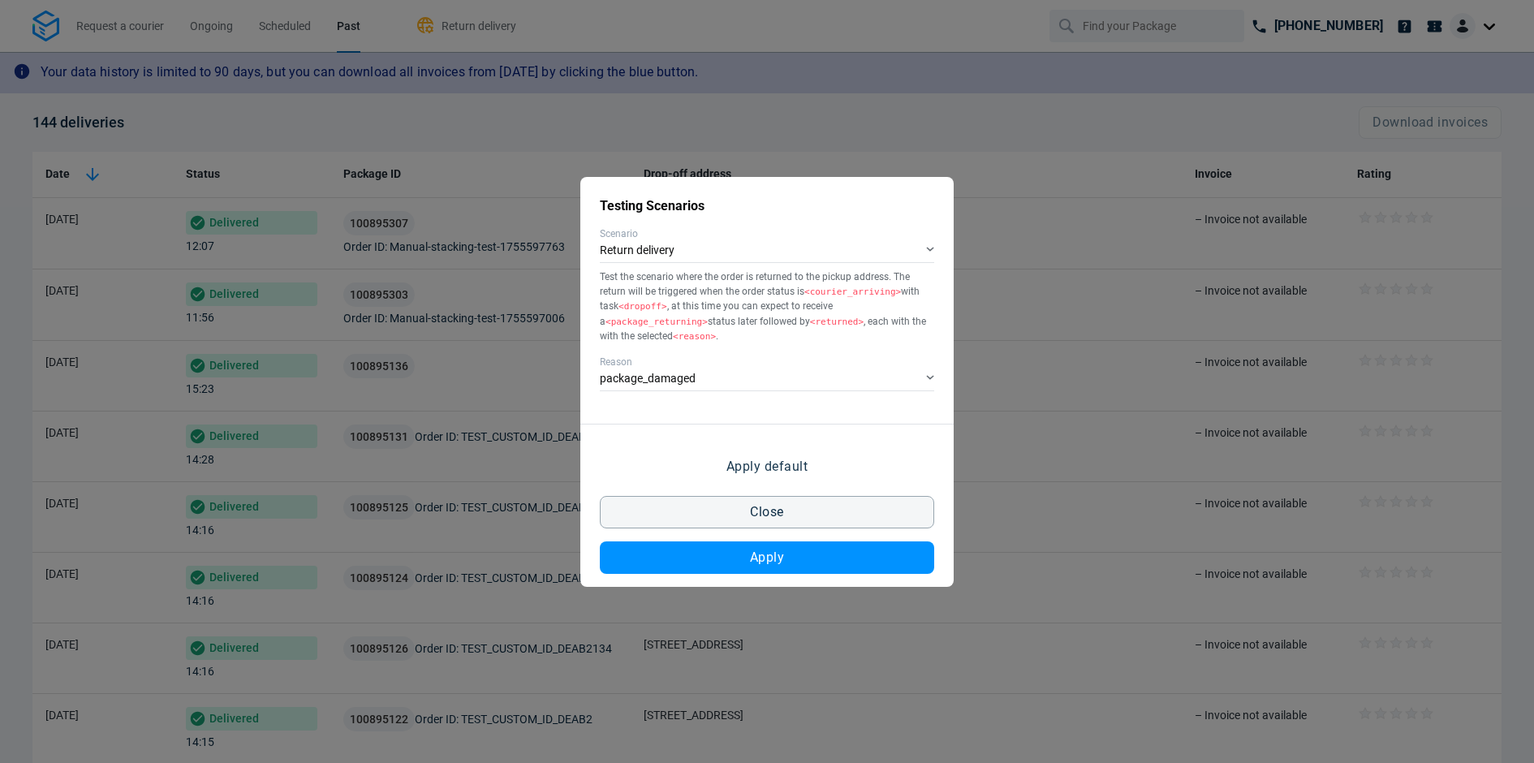
click at [737, 239] on span "Scenario" at bounding box center [767, 233] width 334 height 15
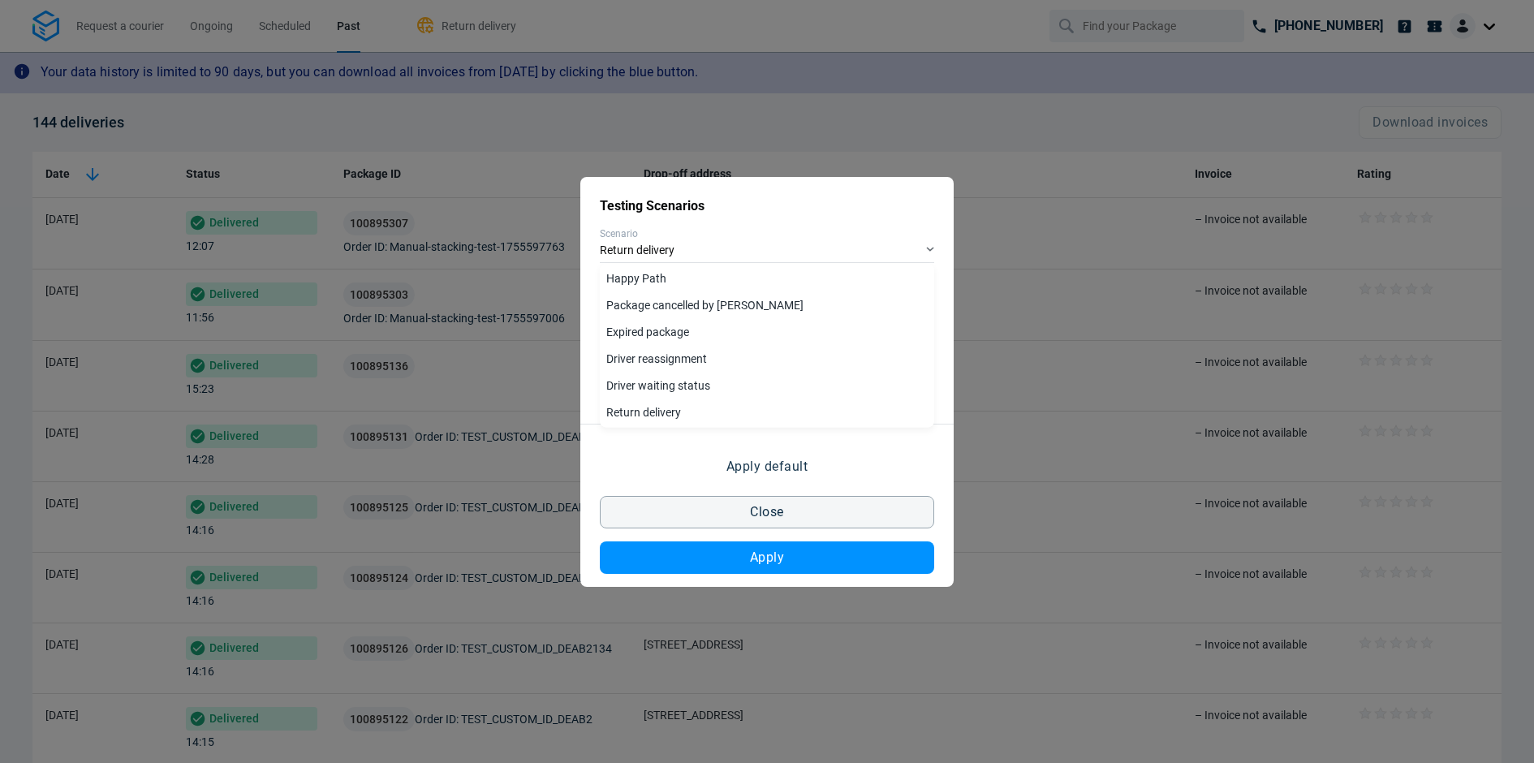
click at [767, 113] on div "Testing Scenarios Scenario Return delivery Test the scenario where the order is…" at bounding box center [767, 381] width 1534 height 763
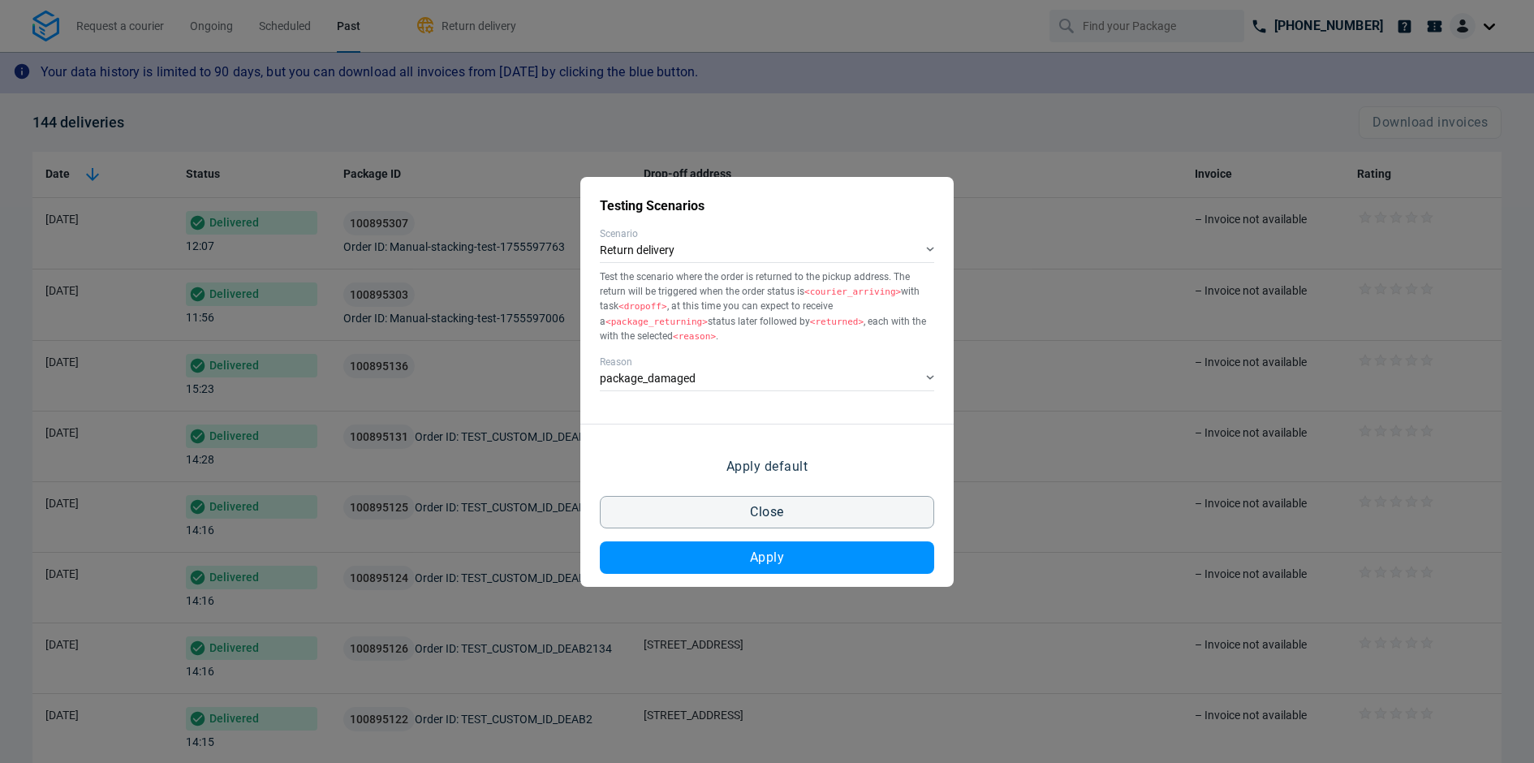
click at [792, 491] on div "Apply default Close Apply" at bounding box center [766, 505] width 373 height 163
click at [788, 504] on button "Close" at bounding box center [767, 512] width 334 height 32
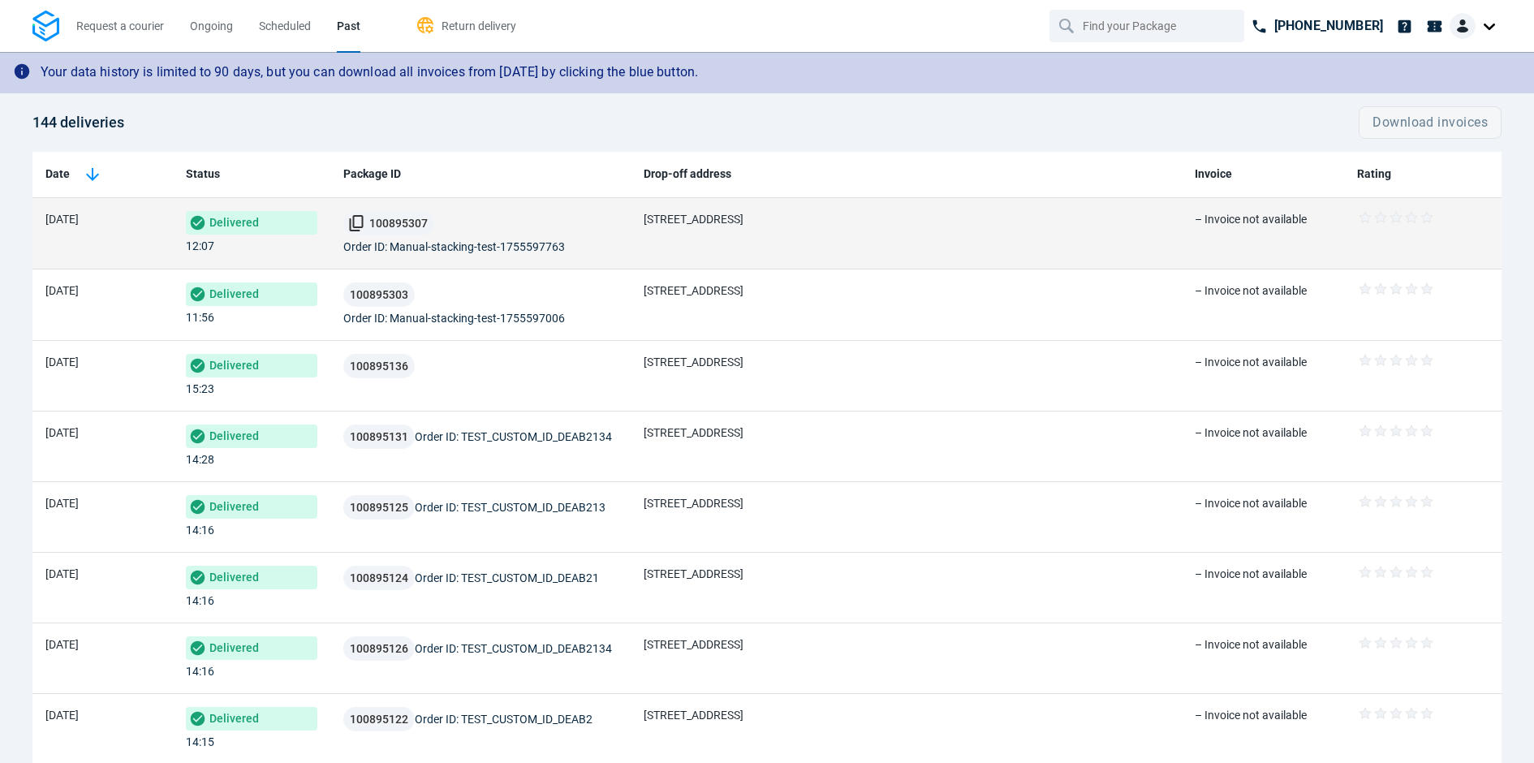
click at [398, 224] on span "100895307" at bounding box center [398, 223] width 58 height 11
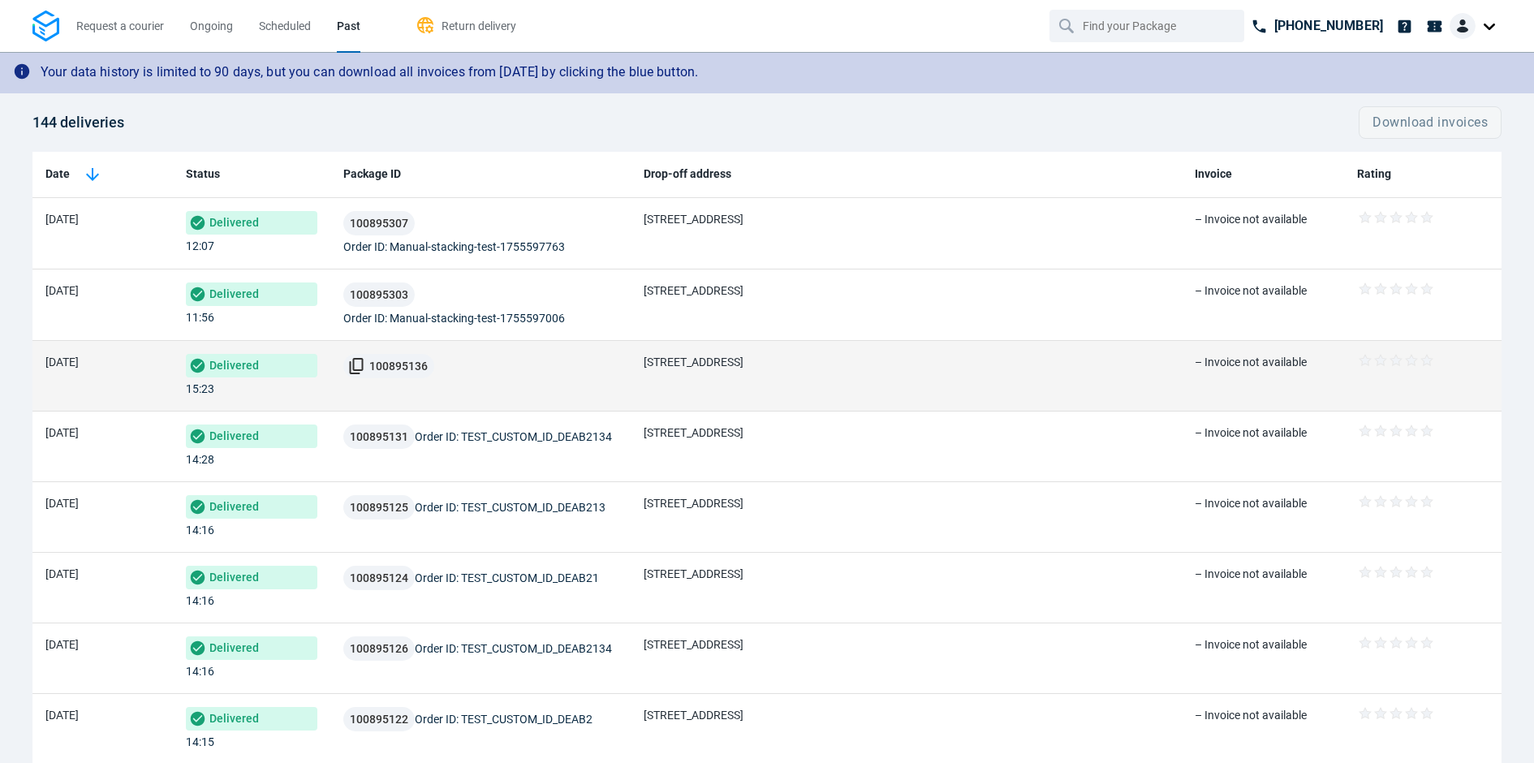
click at [361, 365] on button "100895136" at bounding box center [388, 366] width 91 height 24
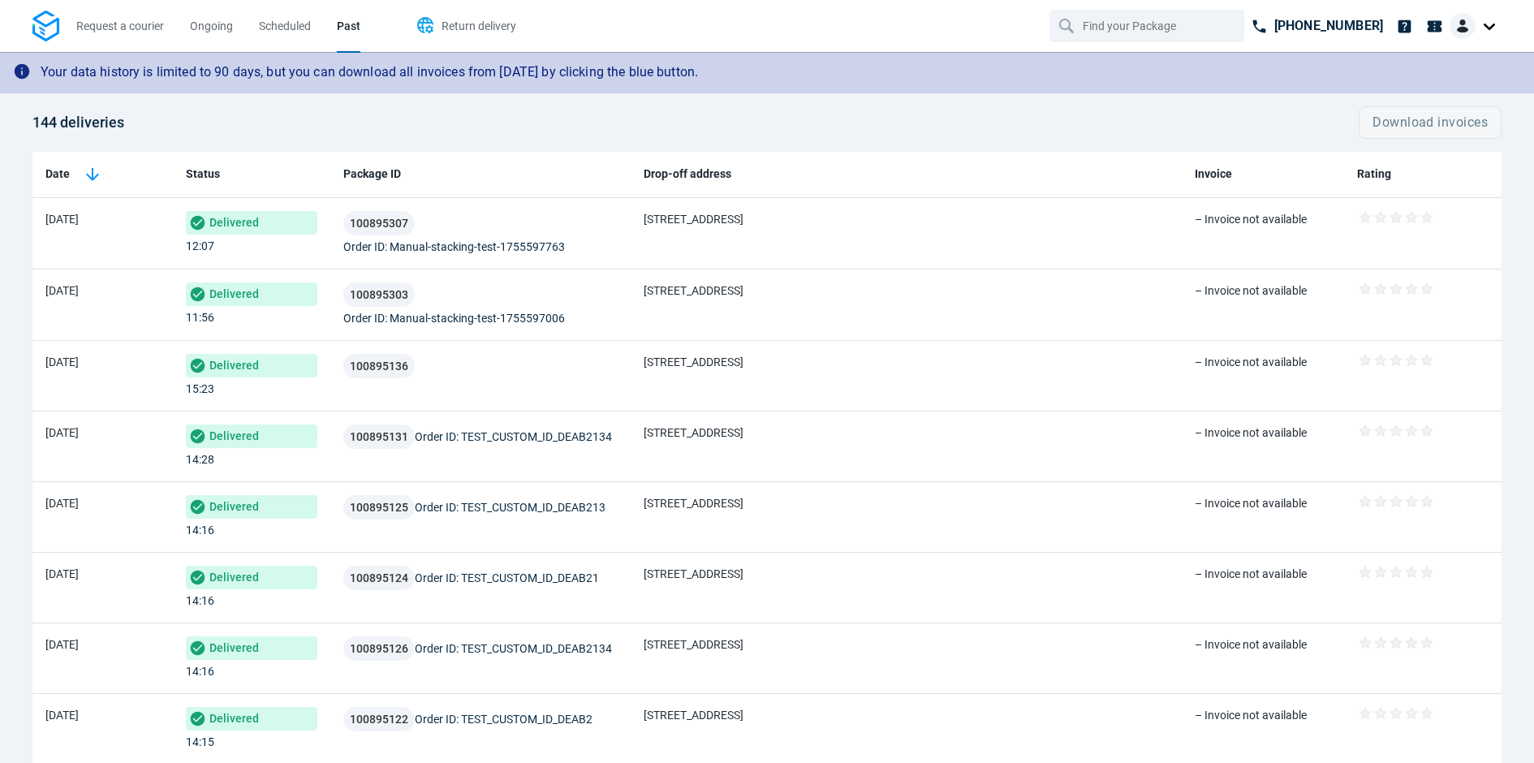
click at [476, 26] on span "Return delivery" at bounding box center [478, 25] width 75 height 13
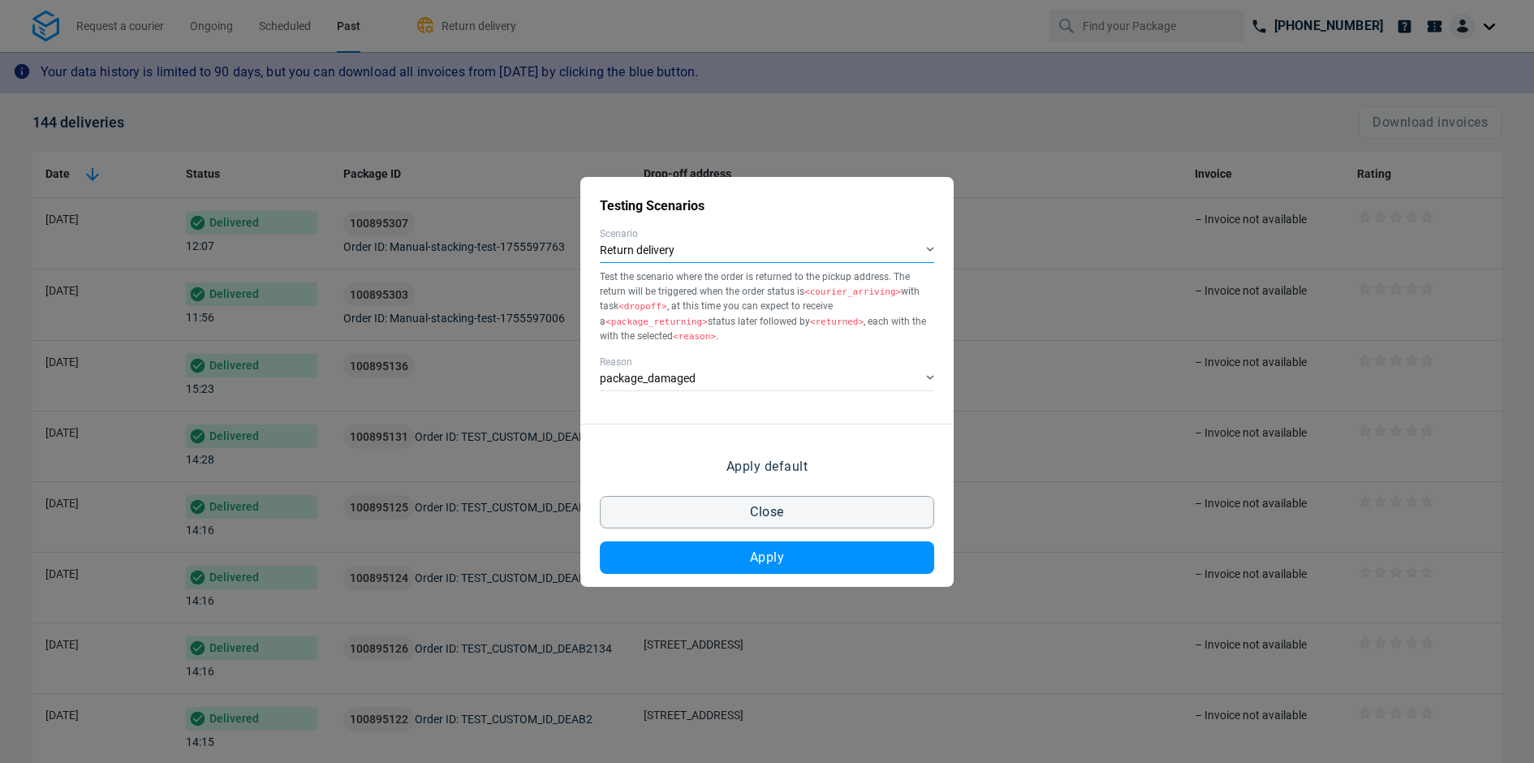
click at [708, 250] on div "Return delivery" at bounding box center [767, 251] width 334 height 24
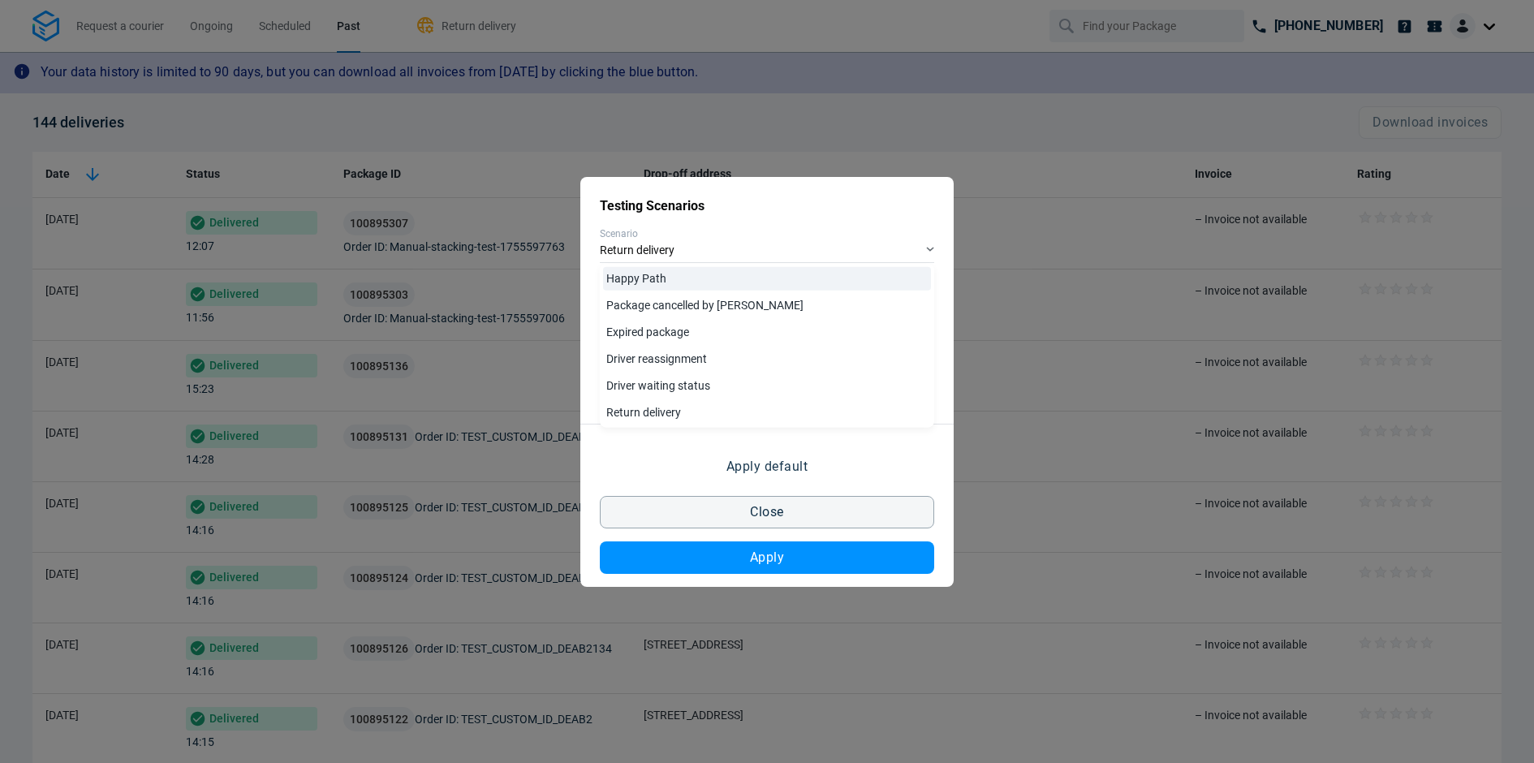
click at [694, 275] on link "Happy Path" at bounding box center [767, 279] width 328 height 24
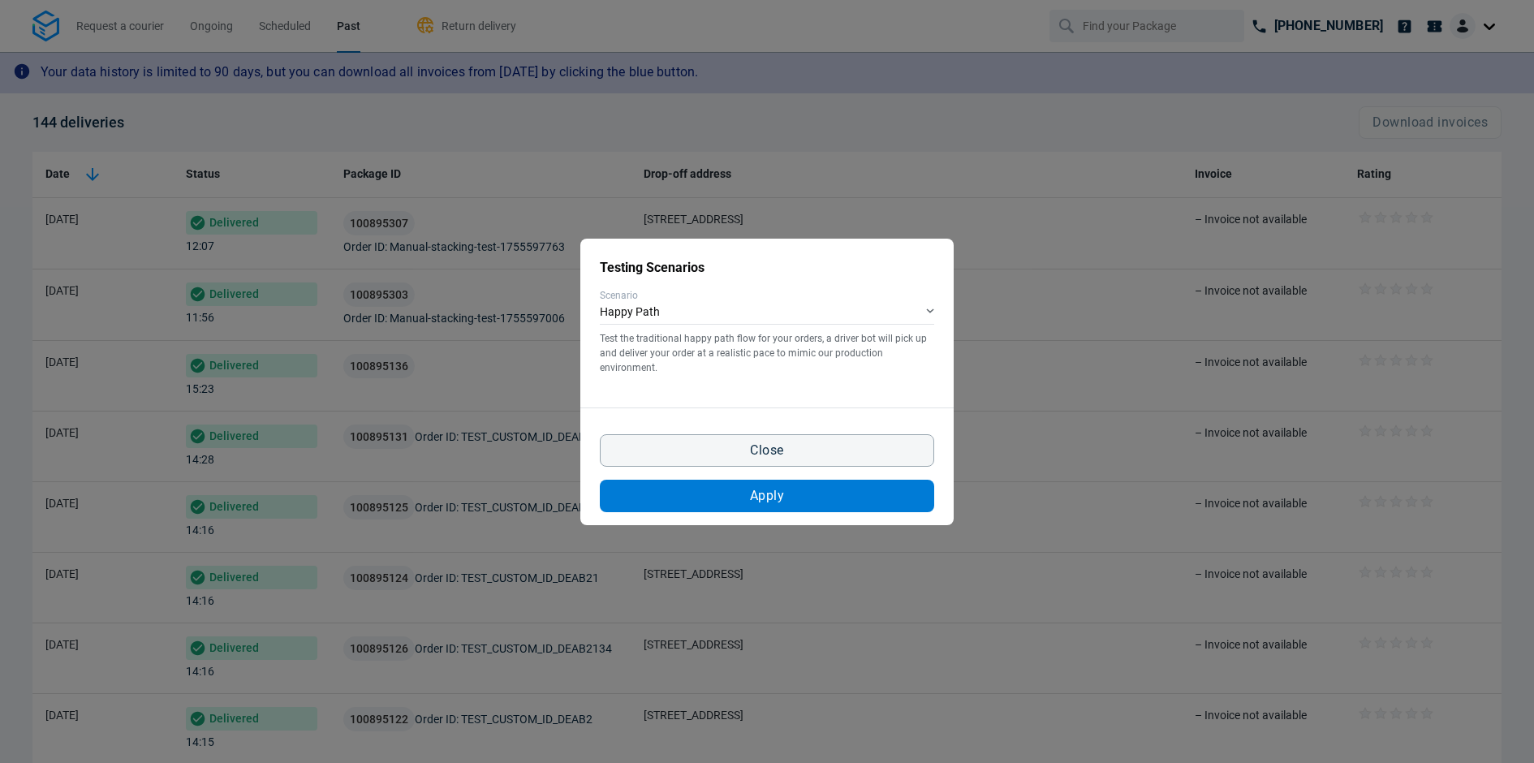
click at [761, 502] on button "Apply" at bounding box center [767, 496] width 334 height 32
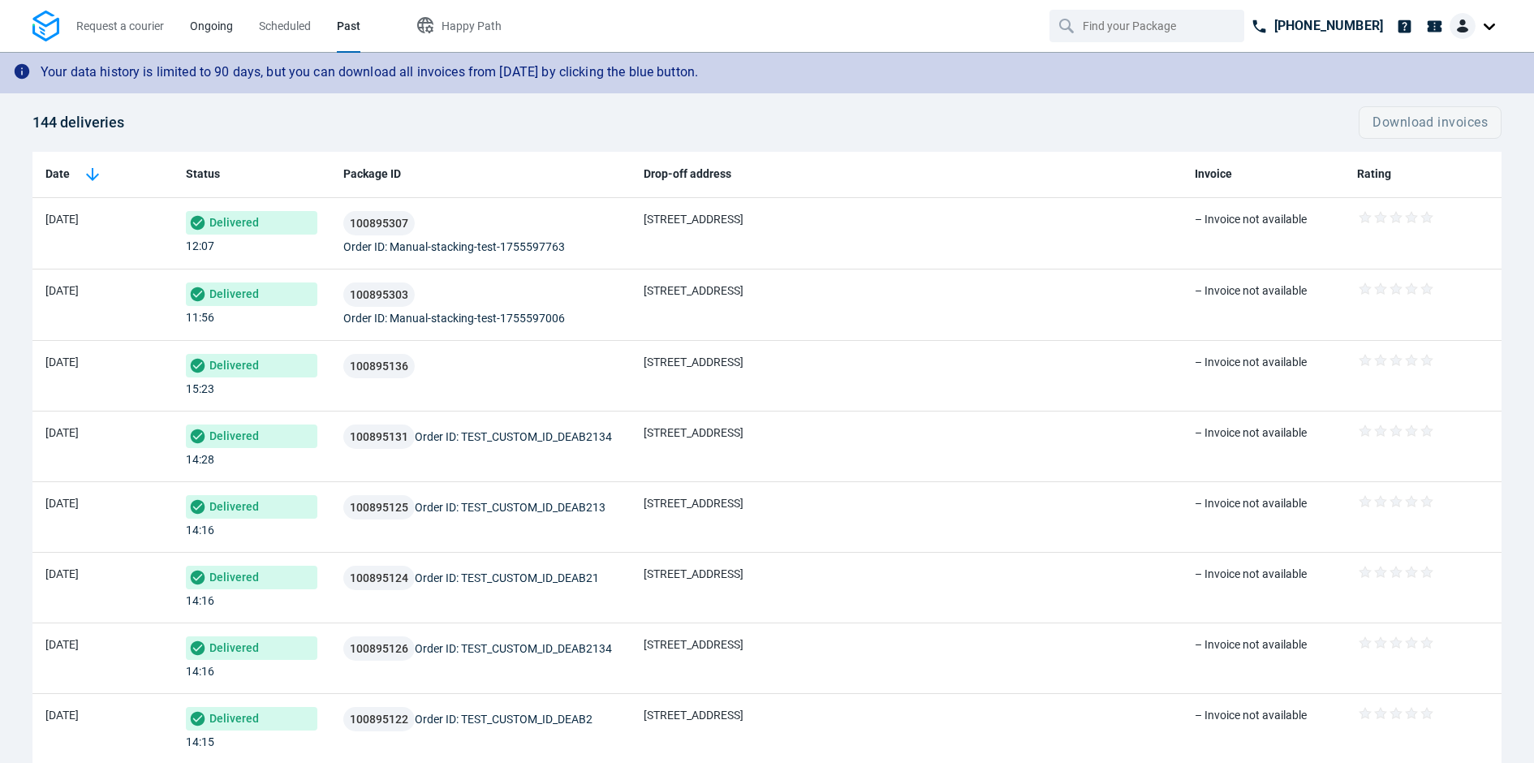
click at [224, 26] on span "Ongoing" at bounding box center [211, 25] width 43 height 13
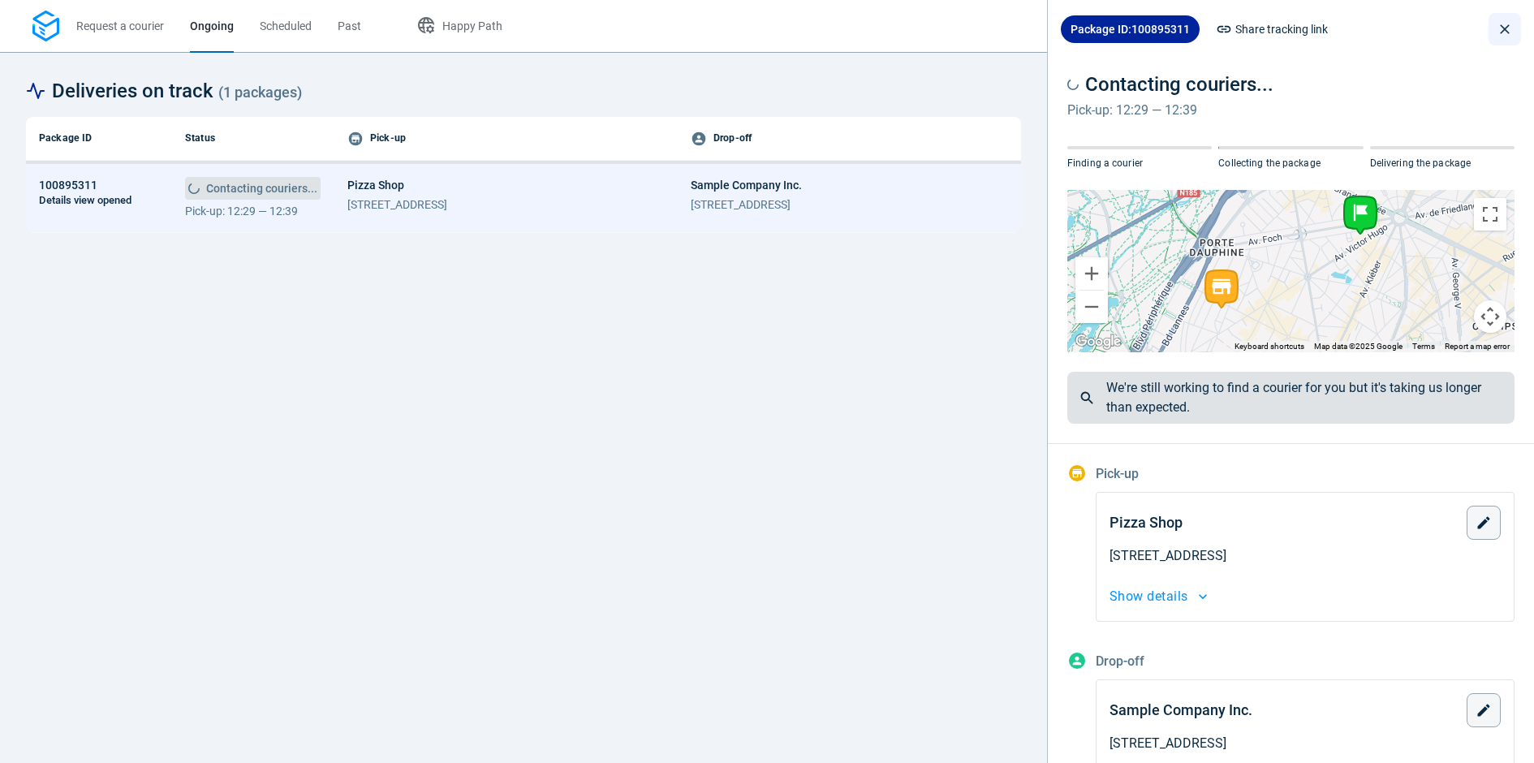
click at [1510, 30] on icon "close drawer" at bounding box center [1505, 29] width 16 height 16
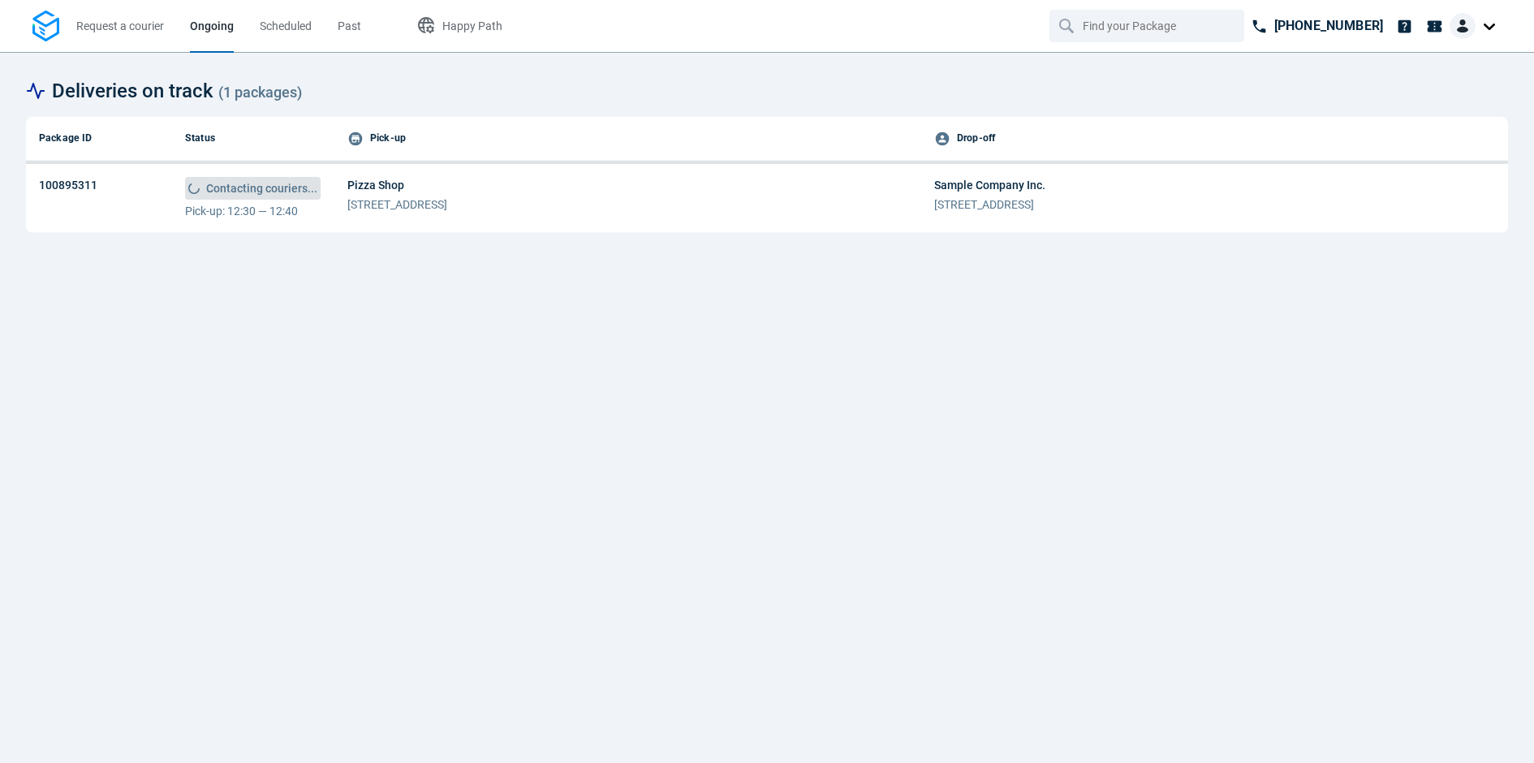
click at [1470, 23] on img at bounding box center [1462, 26] width 26 height 26
click at [1408, 97] on link "Settings" at bounding box center [1440, 100] width 115 height 26
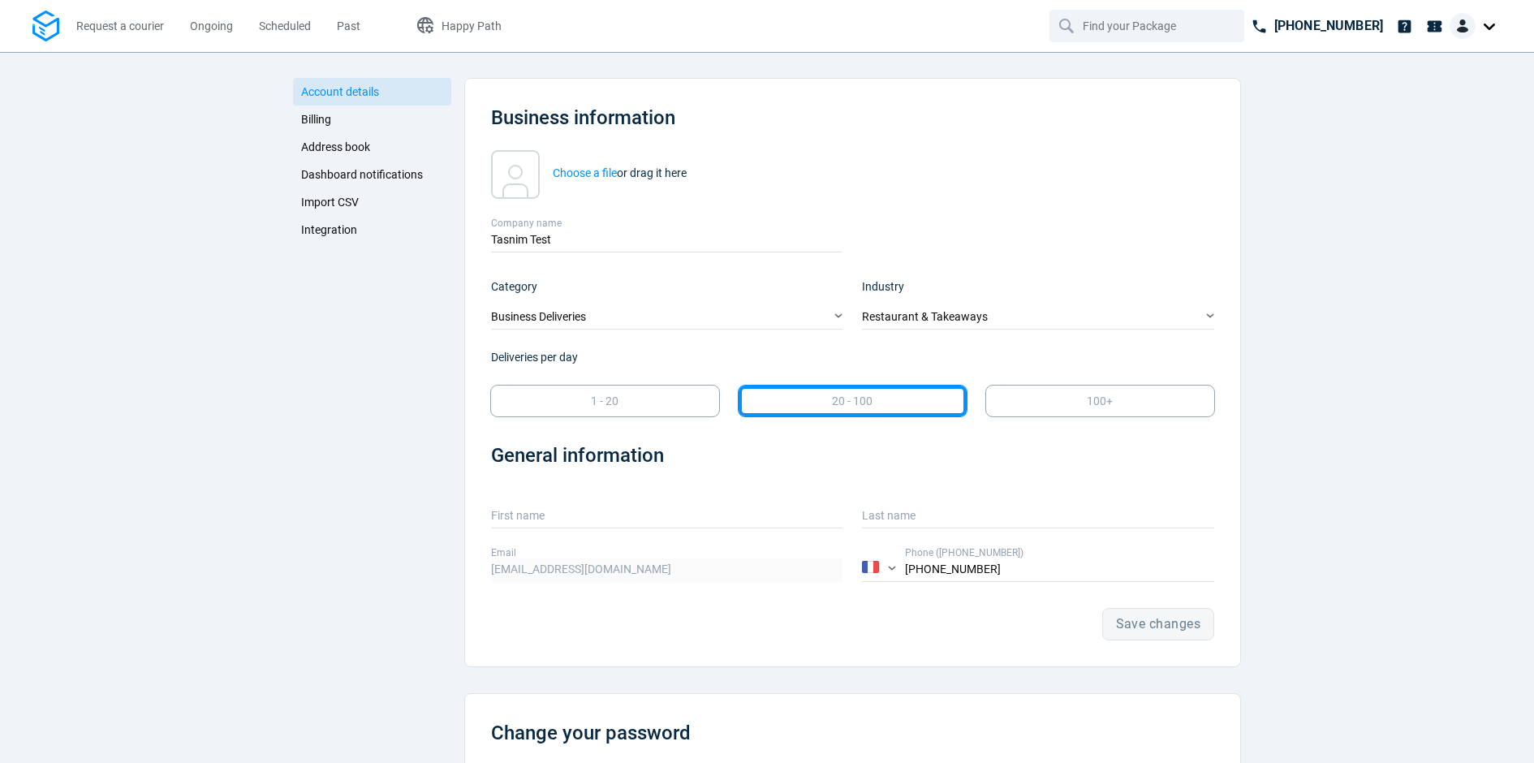
click at [374, 230] on link "Integration" at bounding box center [372, 230] width 158 height 28
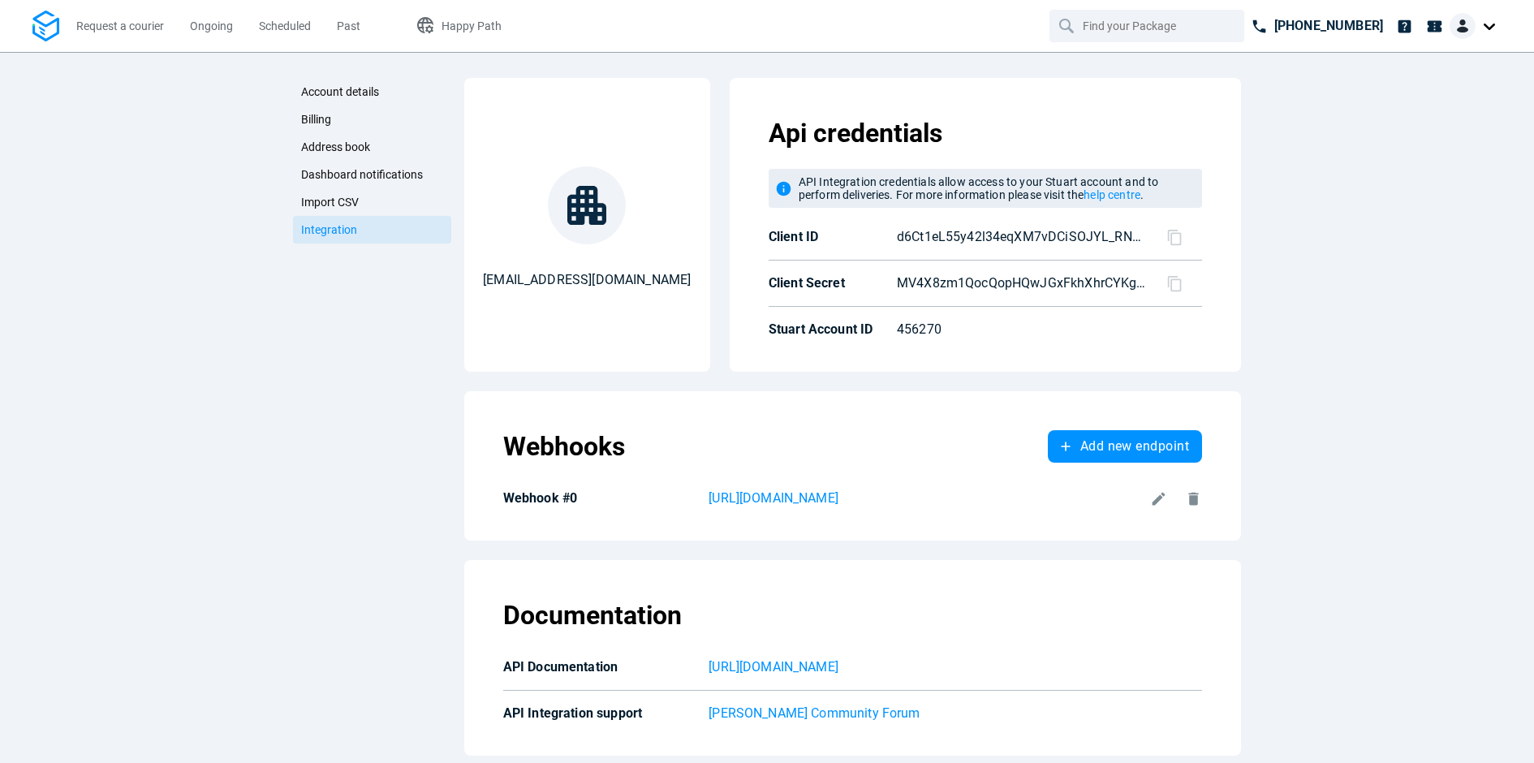
scroll to position [4, 0]
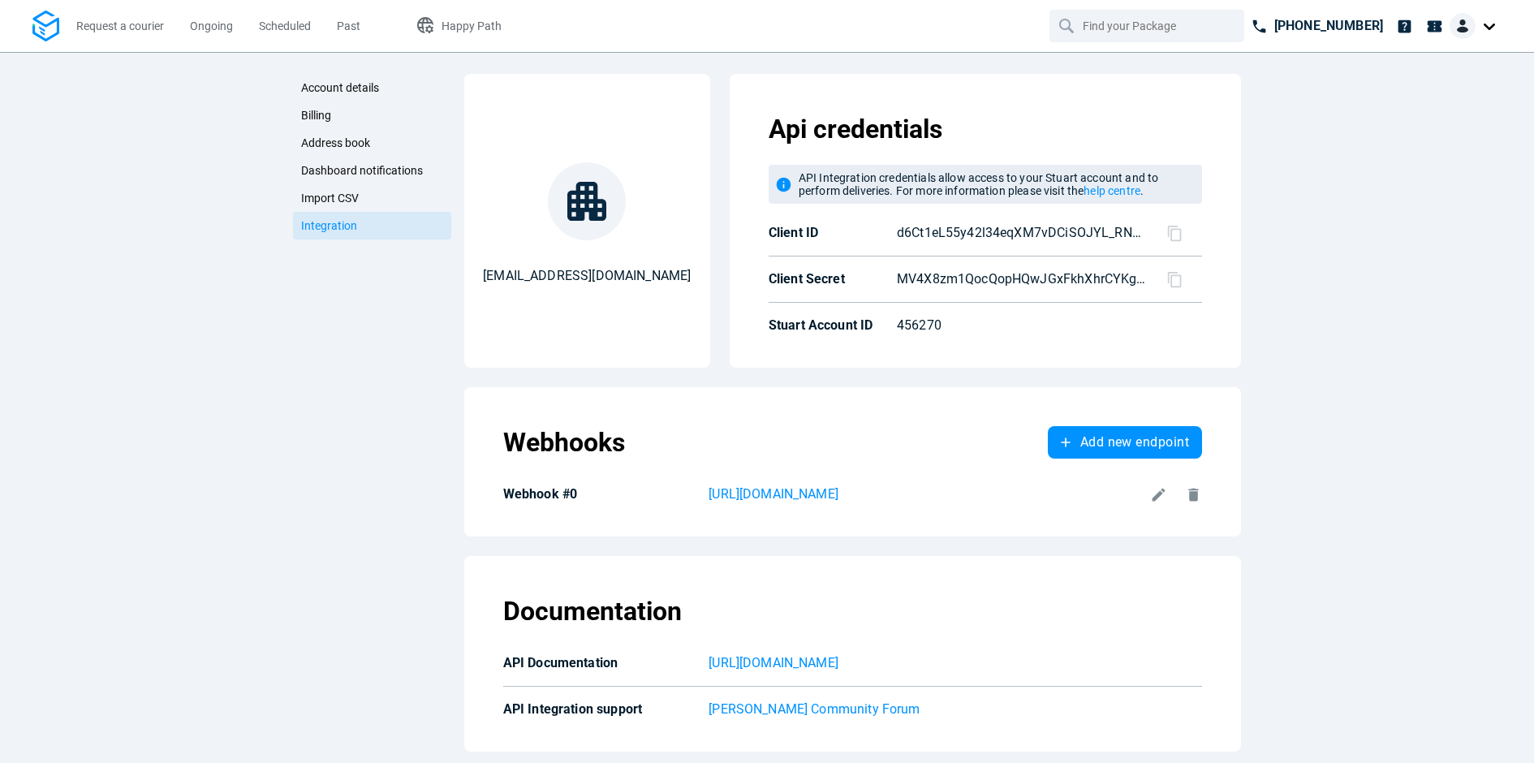
click at [1161, 490] on icon at bounding box center [1158, 494] width 17 height 17
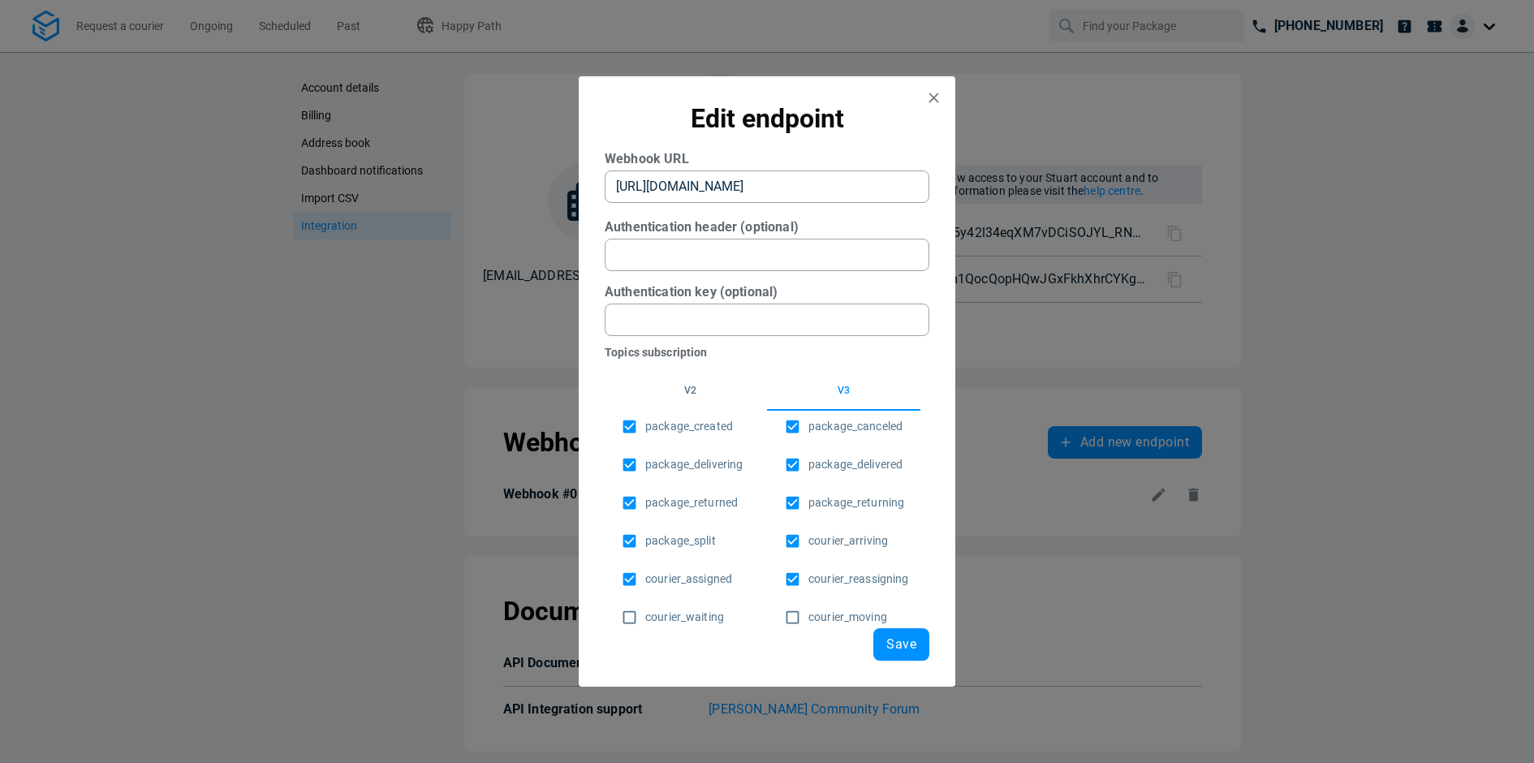
click at [700, 386] on button "v2" at bounding box center [690, 391] width 153 height 39
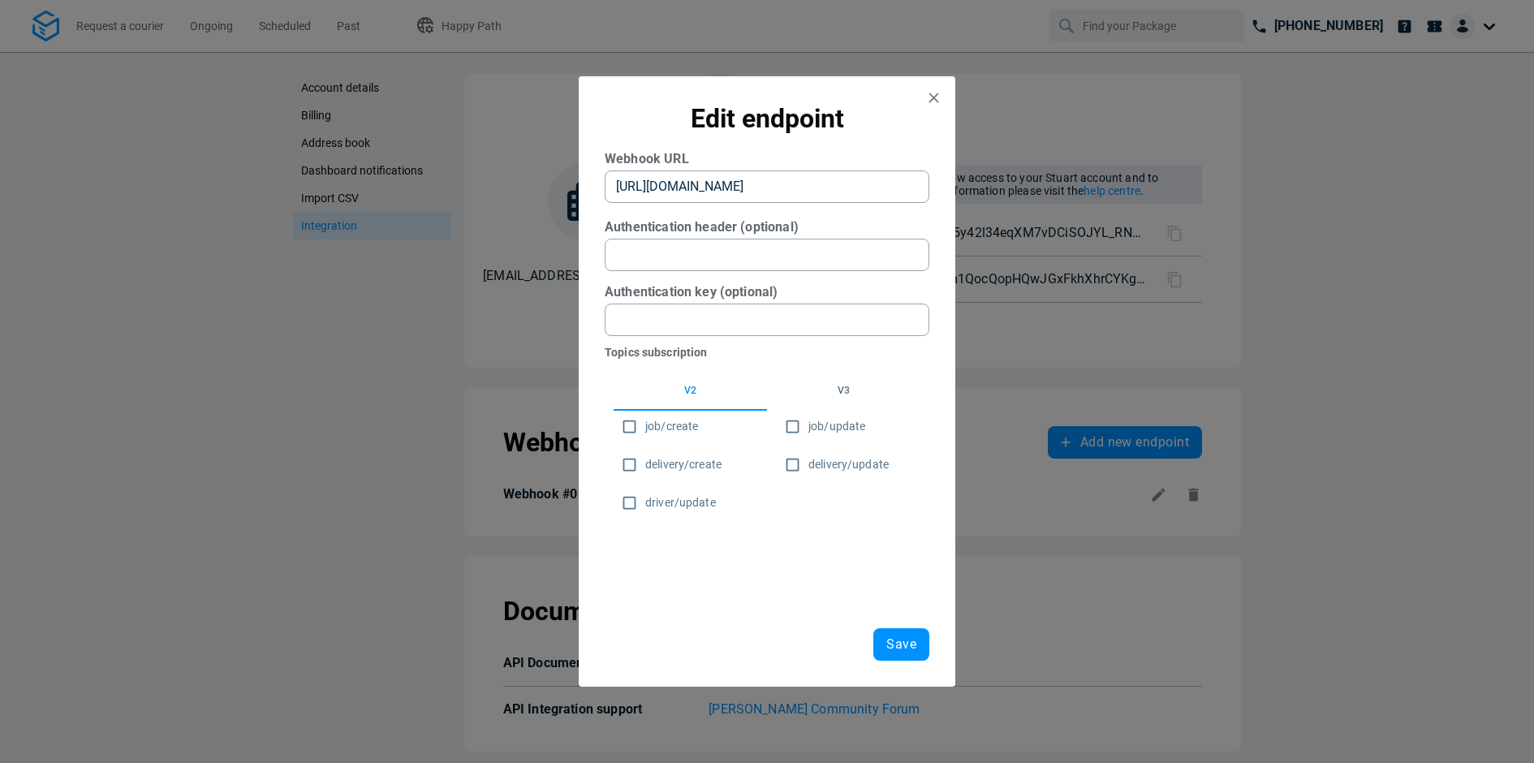
click at [674, 467] on span "delivery/create" at bounding box center [683, 464] width 76 height 17
click at [645, 467] on input "delivery/create" at bounding box center [630, 465] width 32 height 32
click at [717, 461] on span "delivery/create" at bounding box center [683, 464] width 76 height 17
click at [645, 461] on input "delivery/create" at bounding box center [630, 465] width 32 height 32
checkbox input "false"
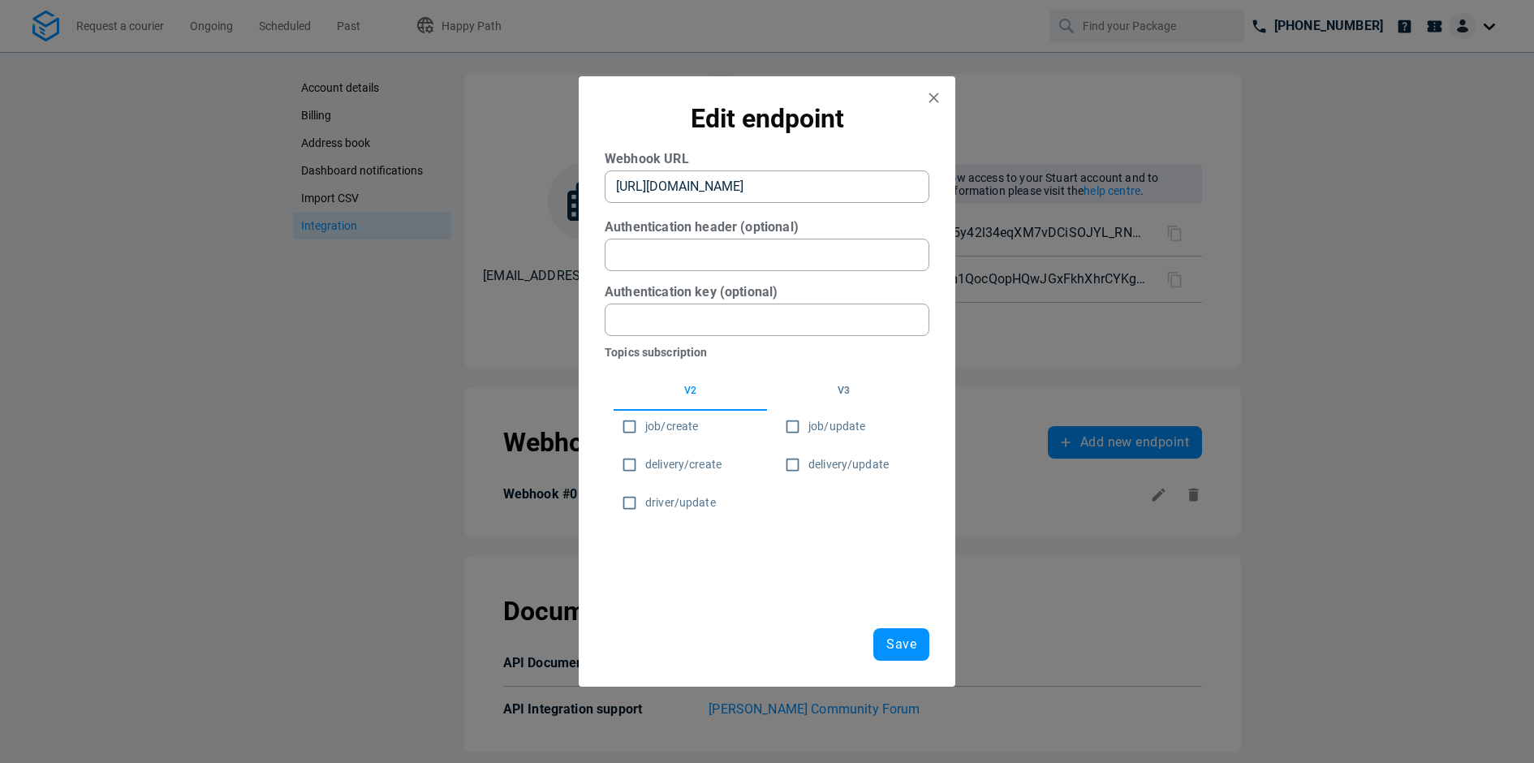
click at [825, 466] on span "delivery/update" at bounding box center [848, 464] width 80 height 17
click at [808, 466] on input "delivery/update" at bounding box center [793, 465] width 32 height 32
checkbox input "true"
click at [858, 392] on button "v3" at bounding box center [843, 391] width 153 height 39
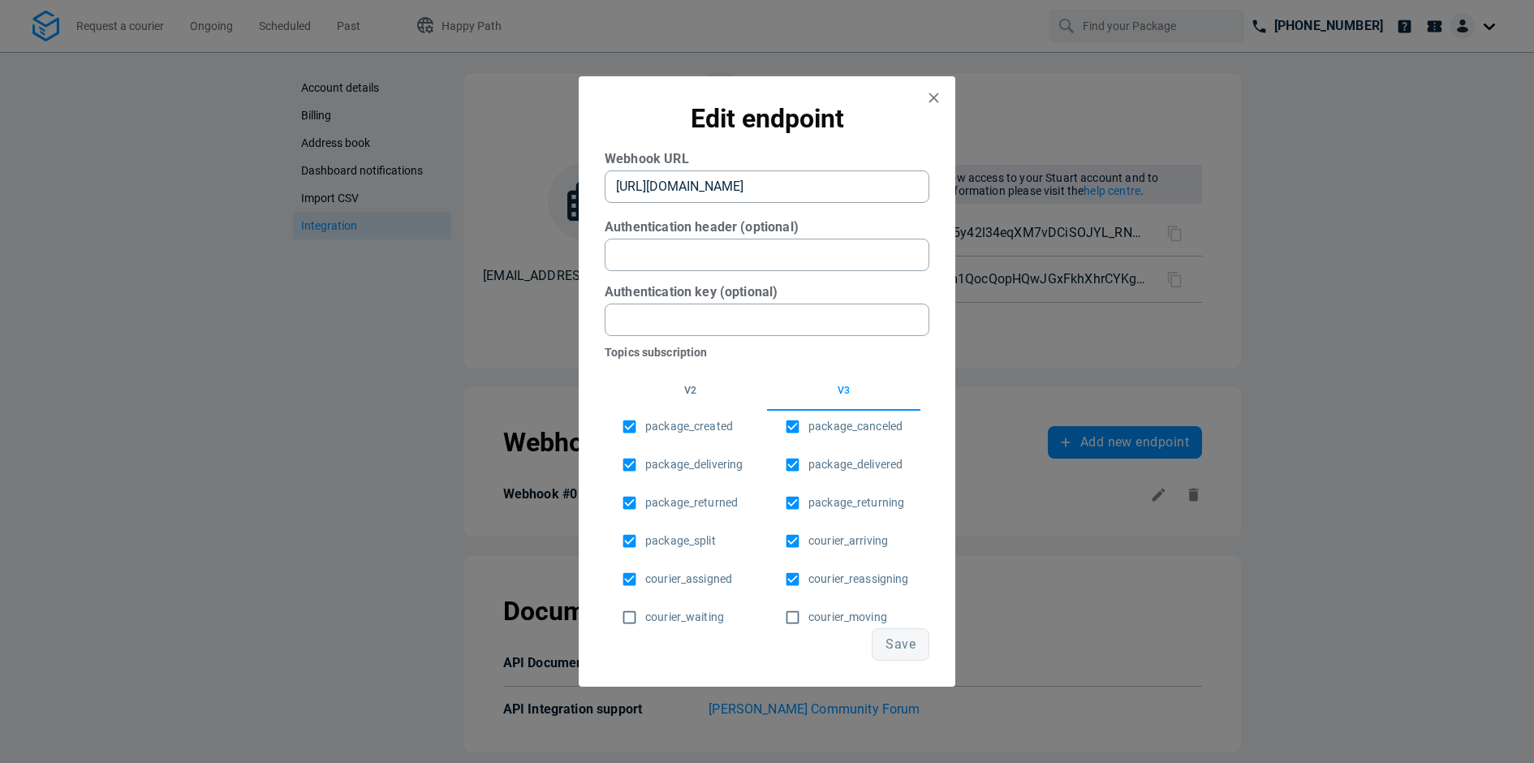
click at [795, 430] on input "package_canceled" at bounding box center [793, 427] width 32 height 32
checkbox input "false"
click at [795, 466] on input "package_delivered" at bounding box center [793, 465] width 32 height 32
checkbox input "false"
click at [795, 514] on input "package_returning" at bounding box center [793, 503] width 32 height 32
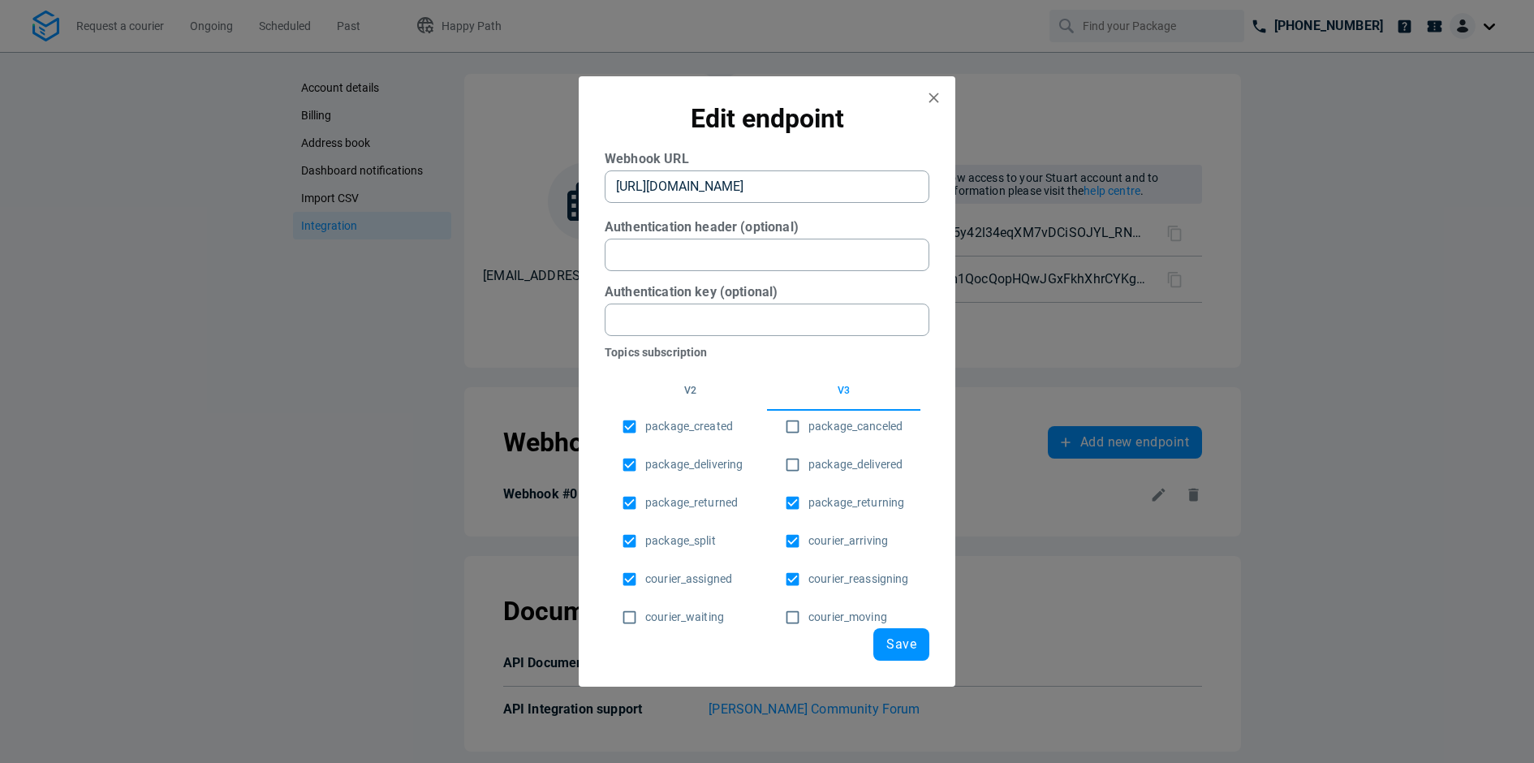
checkbox input "false"
click at [795, 541] on input "courier_arriving" at bounding box center [793, 541] width 32 height 32
checkbox input "false"
click at [795, 566] on input "courier_reassigning" at bounding box center [793, 579] width 32 height 32
checkbox input "false"
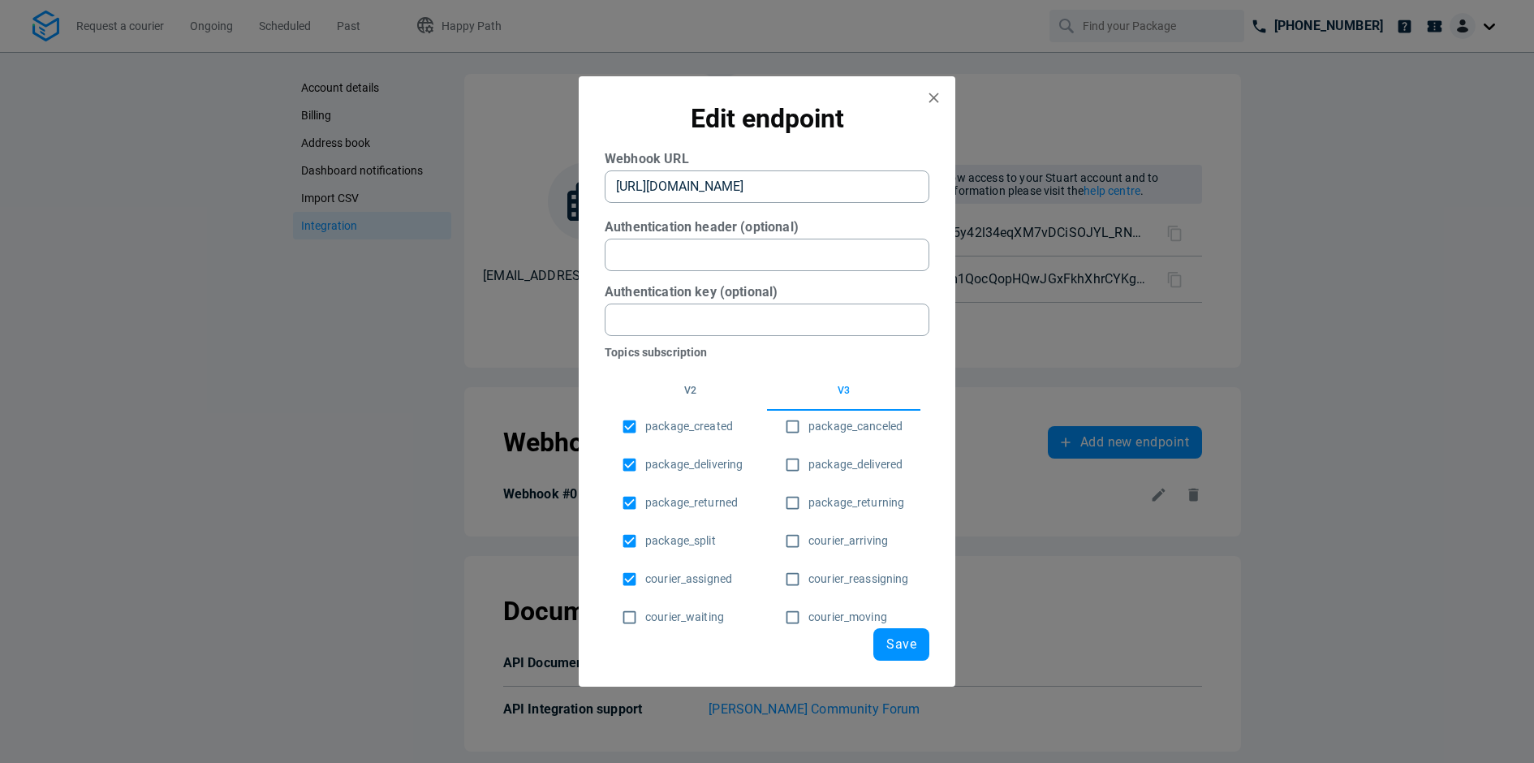
click at [672, 563] on label "courier_assigned" at bounding box center [673, 579] width 118 height 32
click at [645, 563] on input "courier_assigned" at bounding box center [630, 579] width 32 height 32
checkbox input "false"
click at [657, 539] on span "package_split" at bounding box center [680, 540] width 71 height 17
click at [645, 539] on input "package_split" at bounding box center [630, 541] width 32 height 32
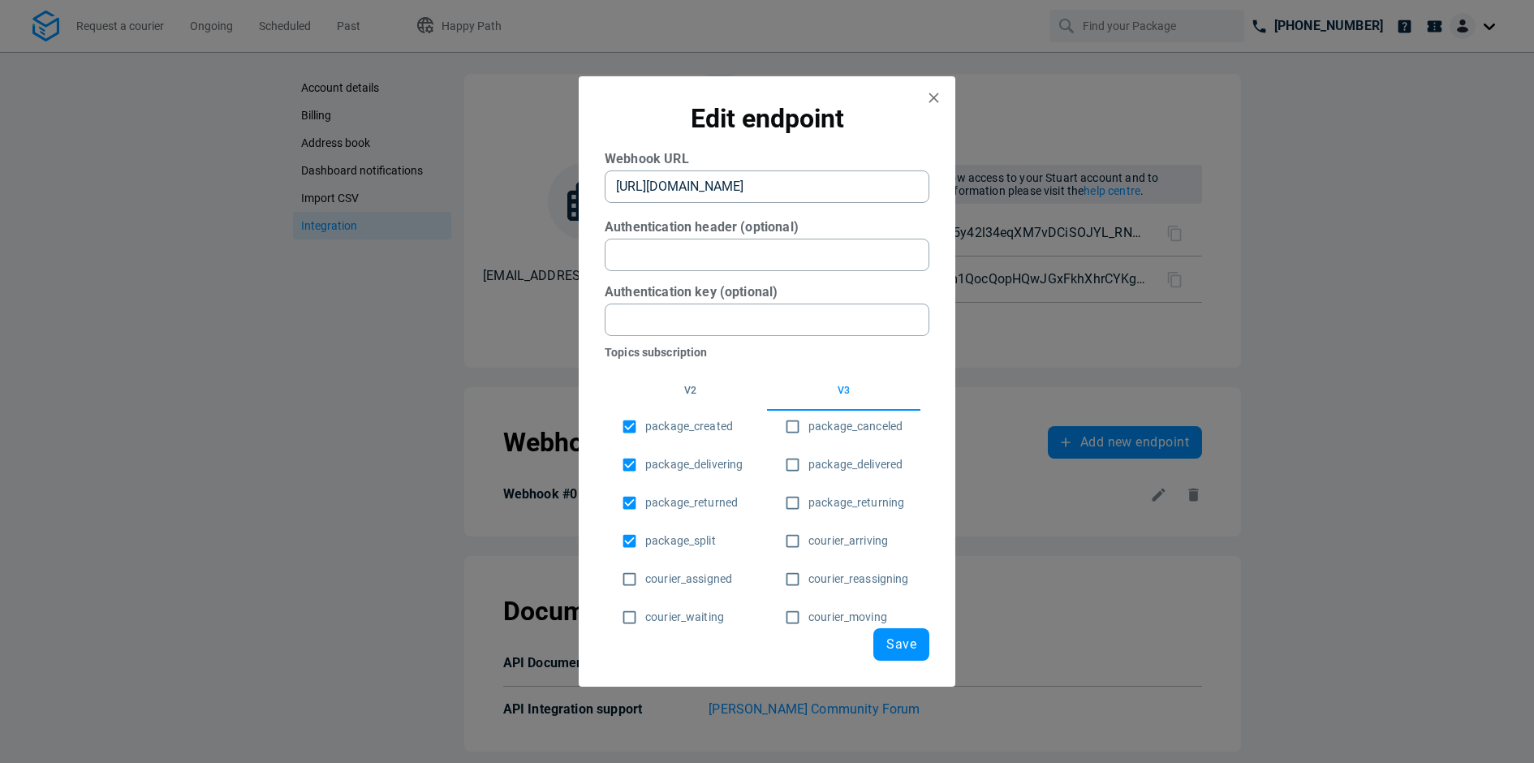
checkbox input "false"
click at [674, 500] on span "package_returned" at bounding box center [691, 502] width 93 height 17
click at [645, 500] on input "package_returned" at bounding box center [630, 503] width 32 height 32
checkbox input "false"
click at [669, 469] on span "package_delivering" at bounding box center [693, 464] width 97 height 17
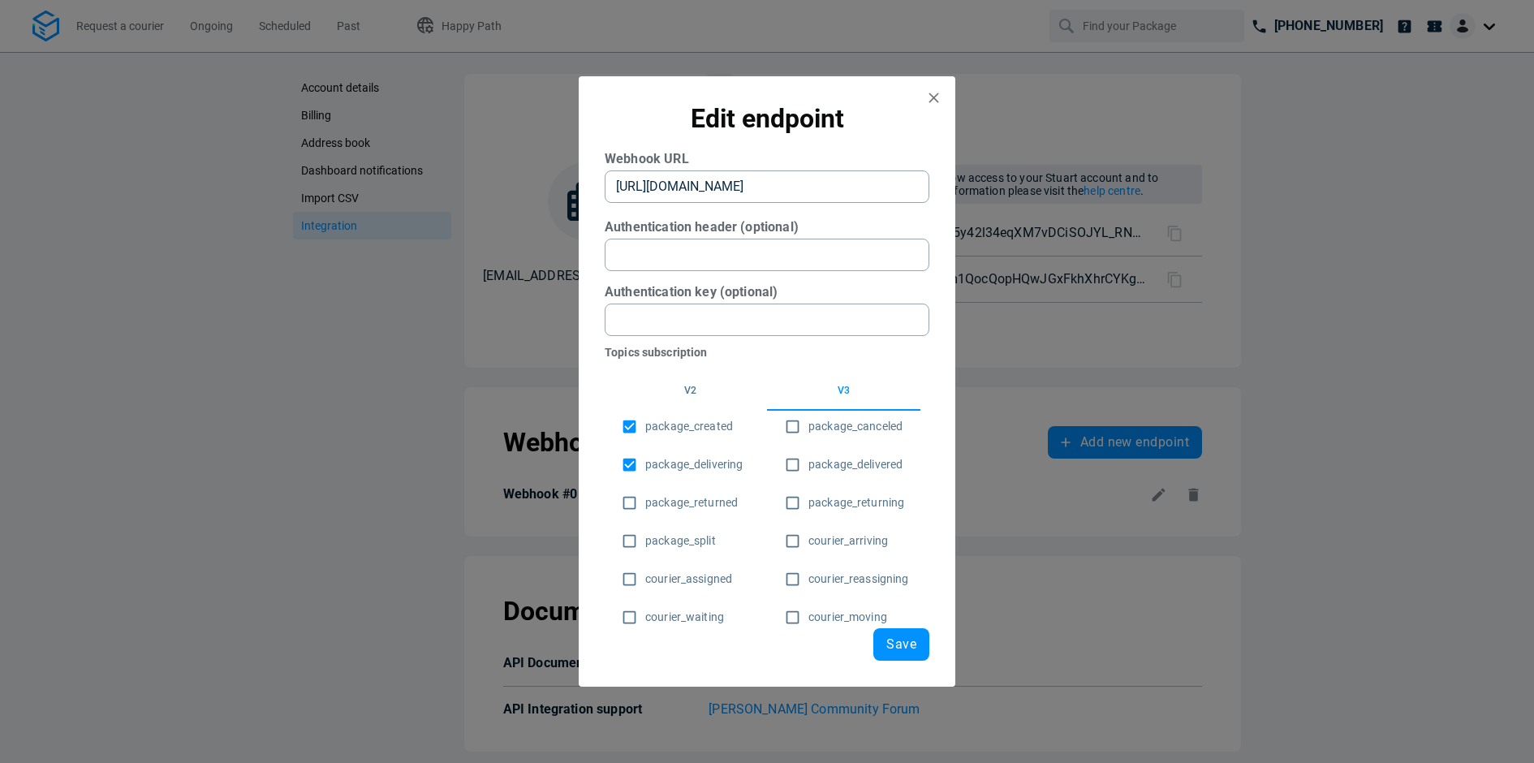
click at [645, 469] on input "package_delivering" at bounding box center [630, 465] width 32 height 32
checkbox input "false"
click at [663, 422] on span "package_created" at bounding box center [689, 426] width 88 height 17
click at [645, 422] on input "package_created" at bounding box center [630, 427] width 32 height 32
checkbox input "false"
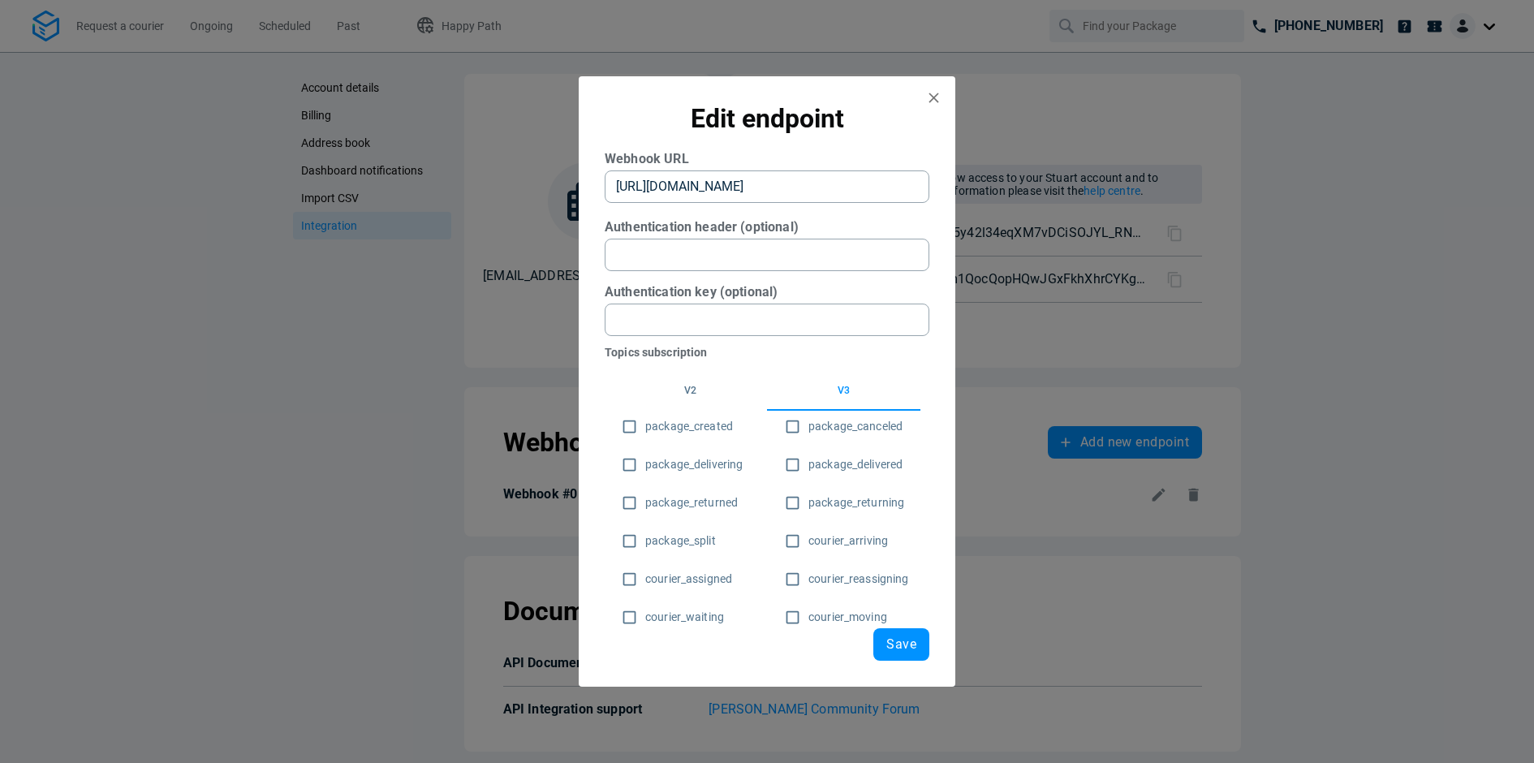
click at [684, 398] on button "v2" at bounding box center [690, 391] width 153 height 39
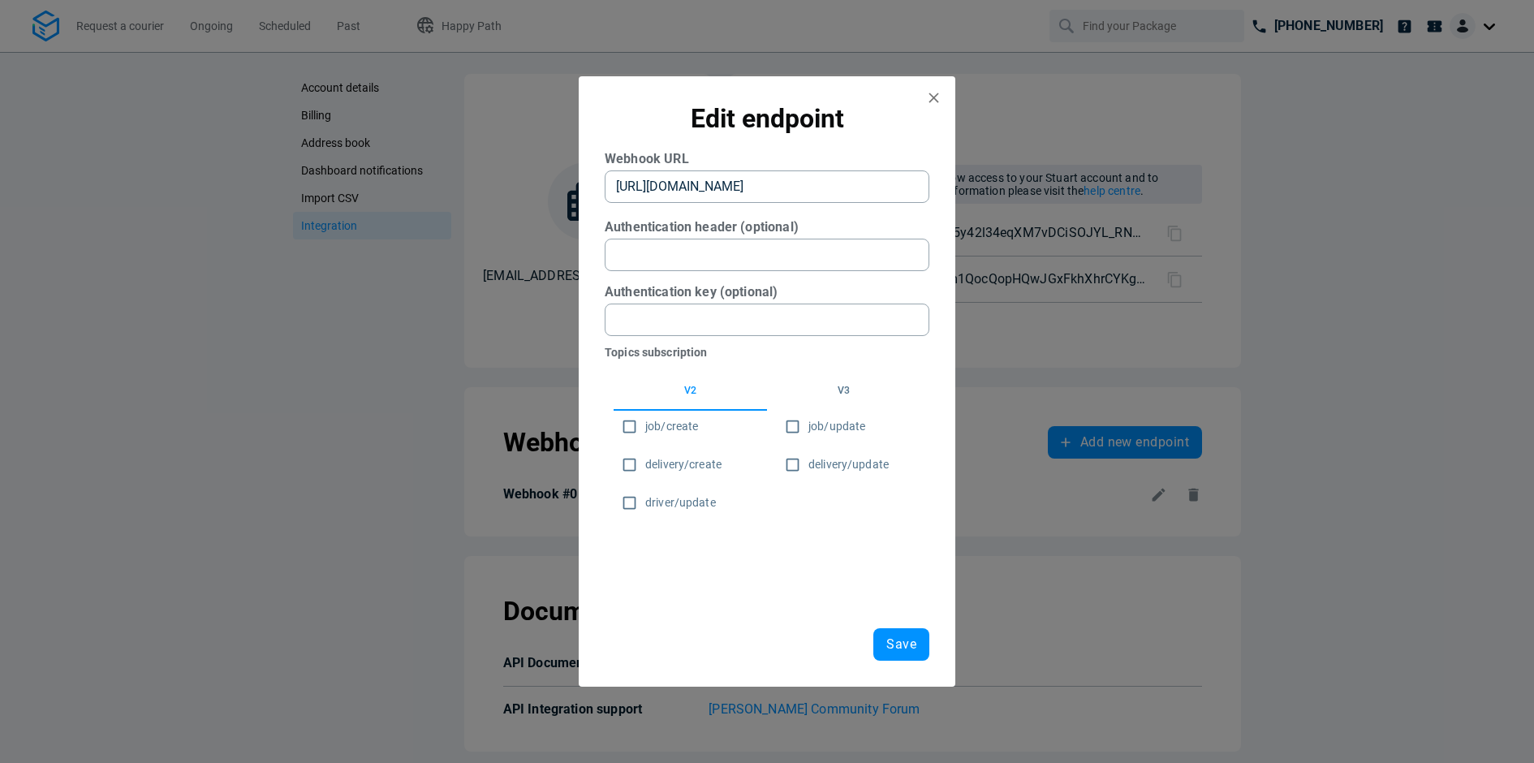
click at [788, 463] on input "delivery/update" at bounding box center [793, 465] width 32 height 32
checkbox input "true"
click at [919, 644] on button "Save" at bounding box center [901, 644] width 56 height 32
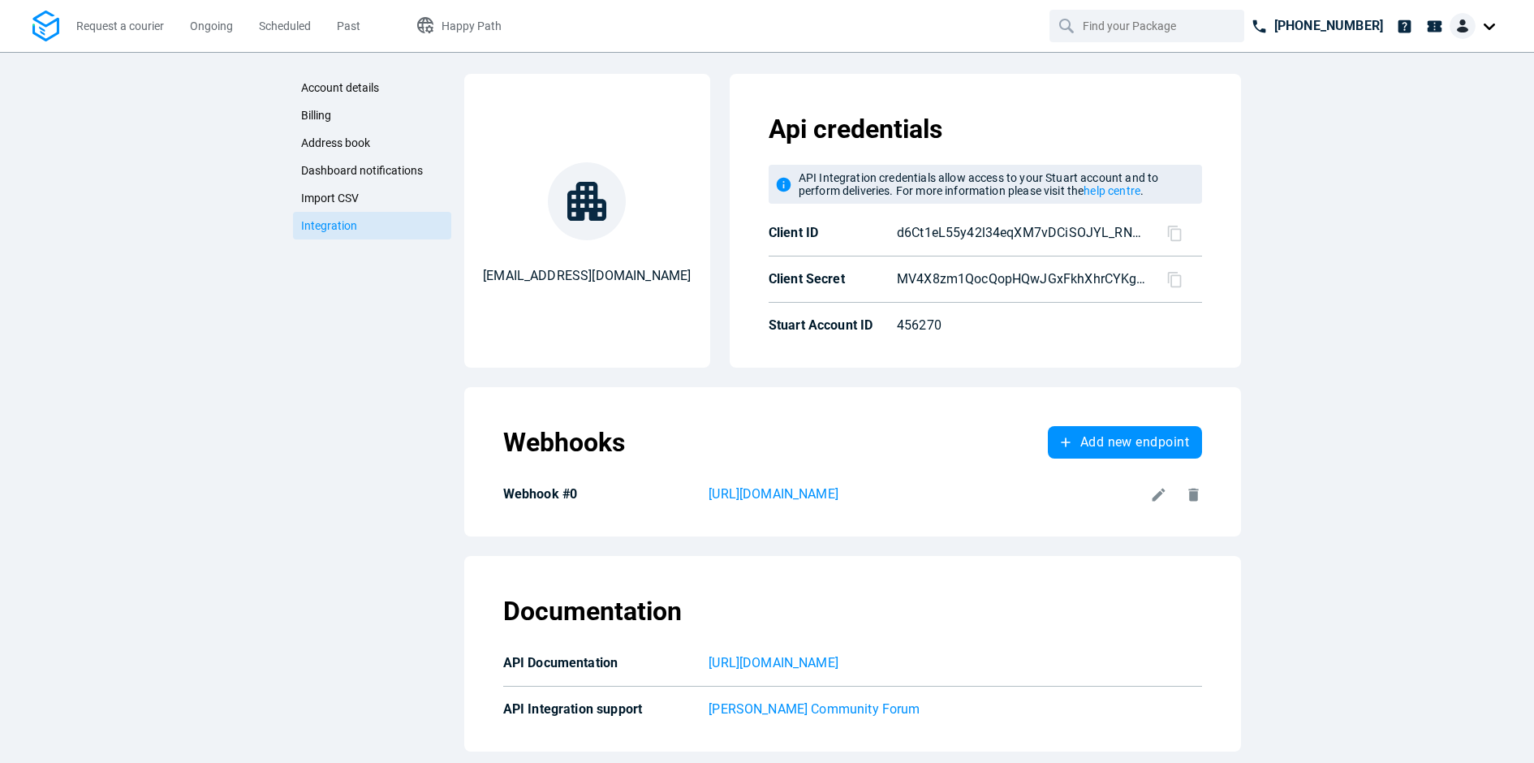
click at [1156, 486] on icon at bounding box center [1158, 494] width 17 height 17
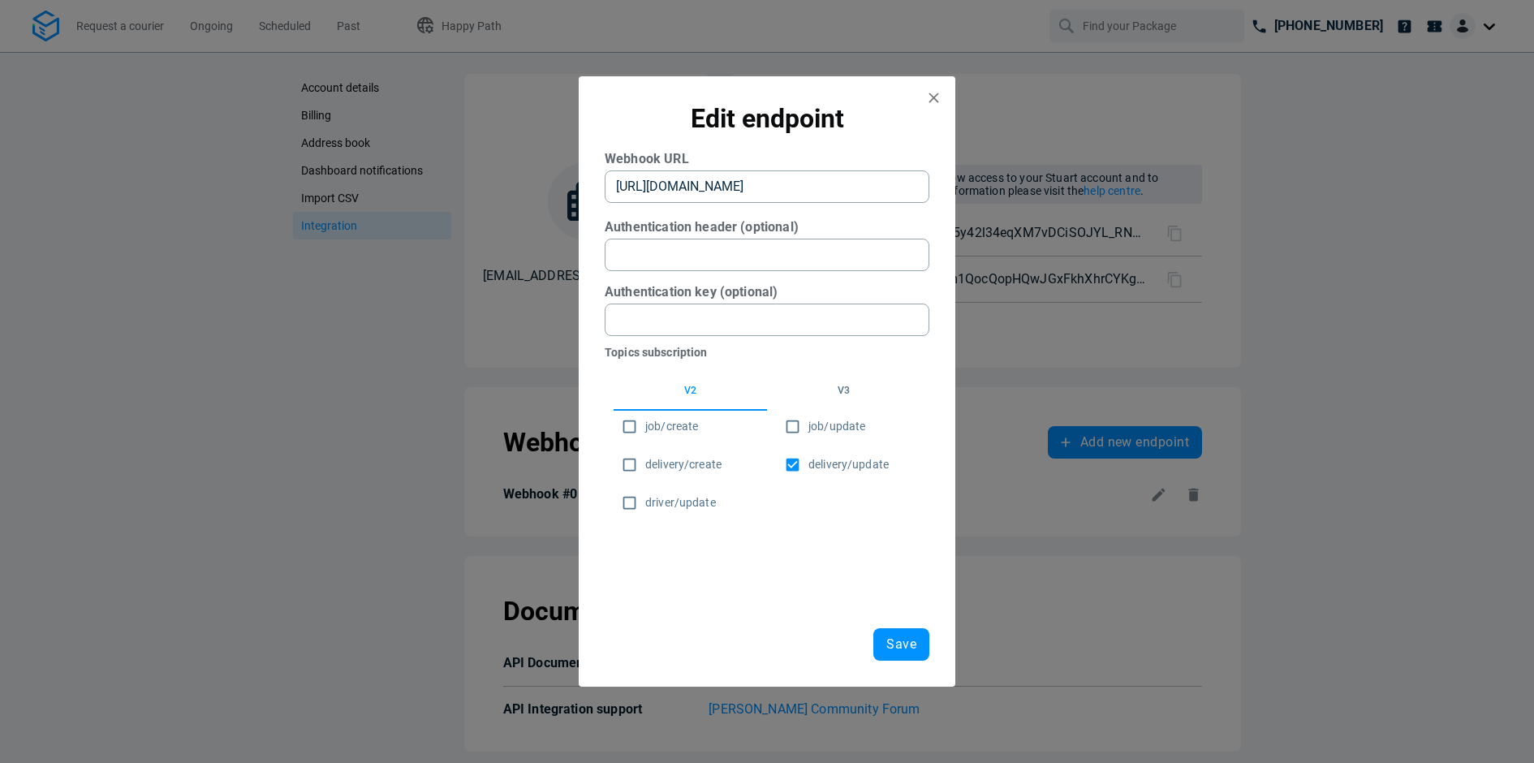
click at [813, 462] on span "delivery/update" at bounding box center [848, 464] width 80 height 17
click at [808, 462] on input "delivery/update" at bounding box center [793, 465] width 32 height 32
checkbox input "false"
click at [803, 420] on input "job/update" at bounding box center [793, 427] width 32 height 32
checkbox input "true"
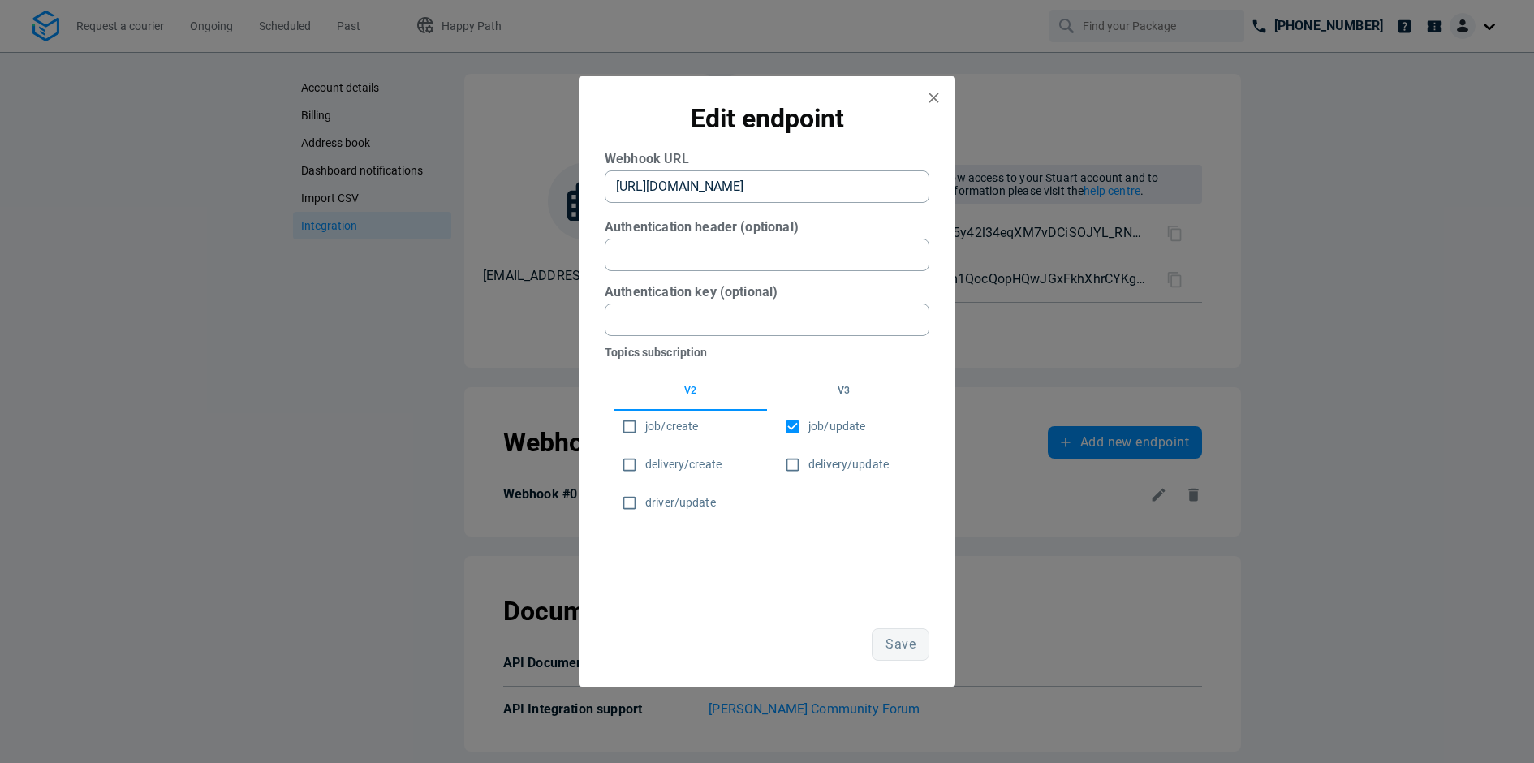
click at [833, 378] on button "v3" at bounding box center [843, 391] width 153 height 39
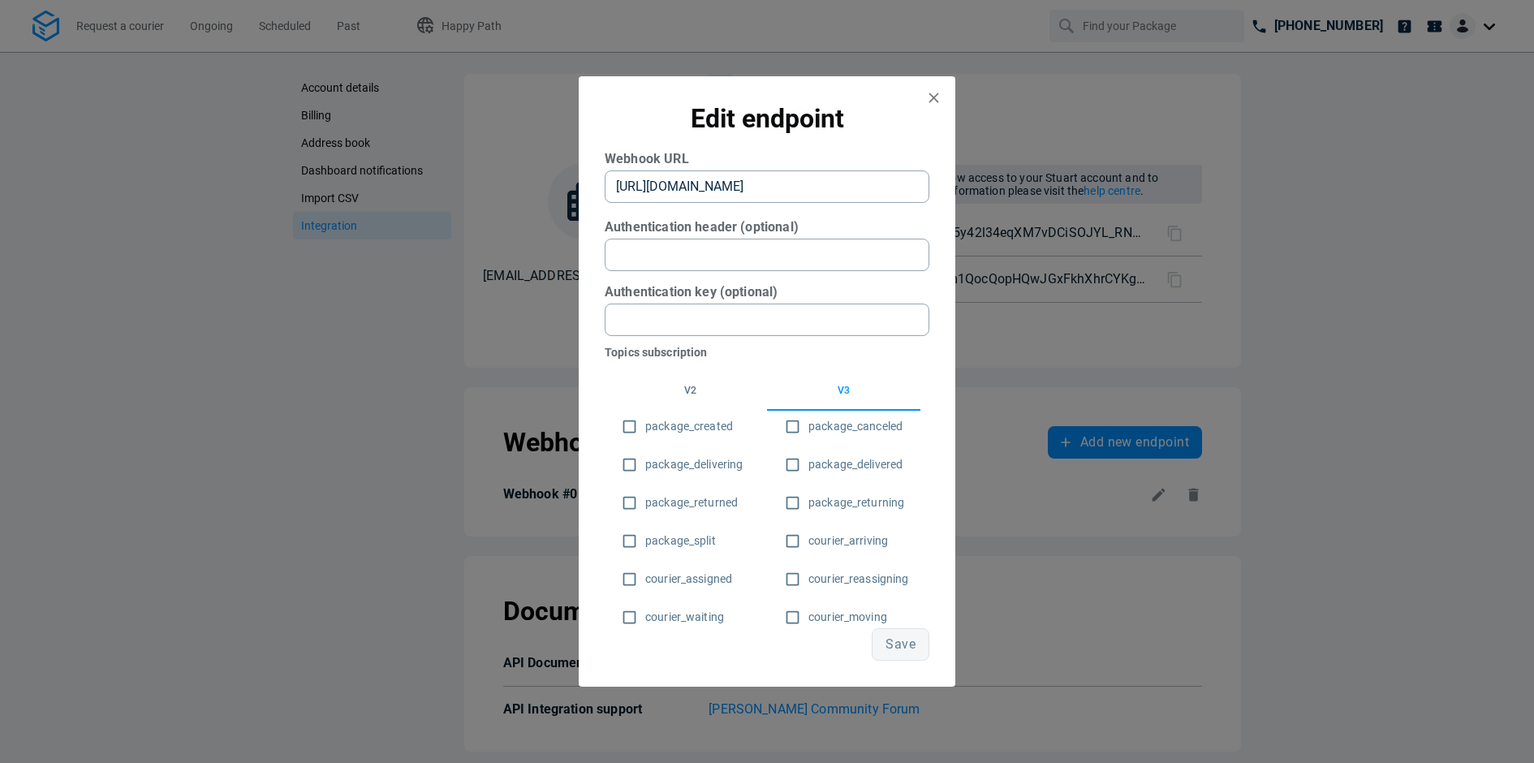
click at [674, 398] on button "v2" at bounding box center [690, 391] width 153 height 39
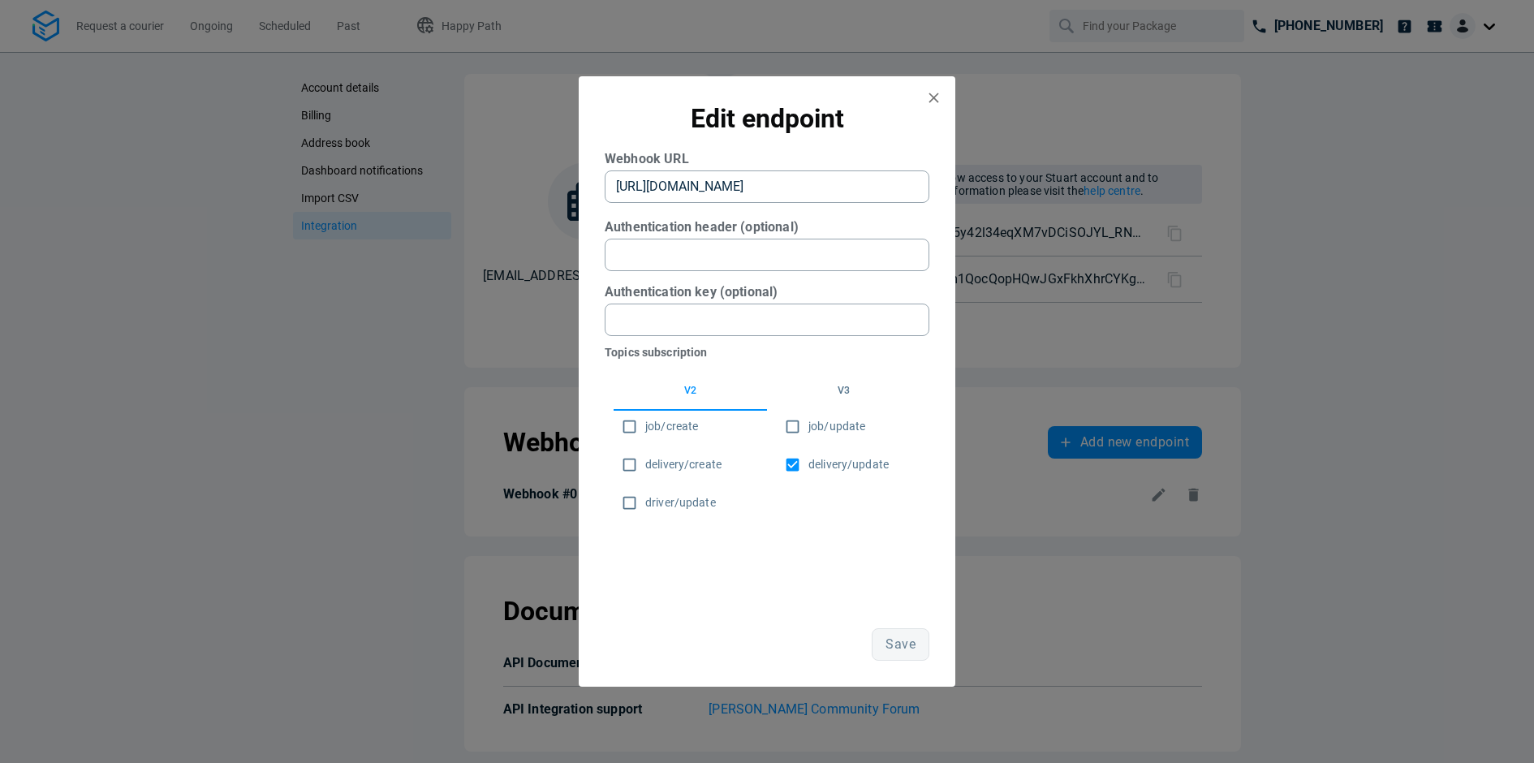
click at [795, 433] on input "job/update" at bounding box center [793, 427] width 32 height 32
checkbox input "true"
click at [793, 454] on input "delivery/update" at bounding box center [793, 465] width 32 height 32
checkbox input "false"
click at [894, 648] on span "Save" at bounding box center [901, 644] width 30 height 13
